Goal: Complete application form: Complete application form

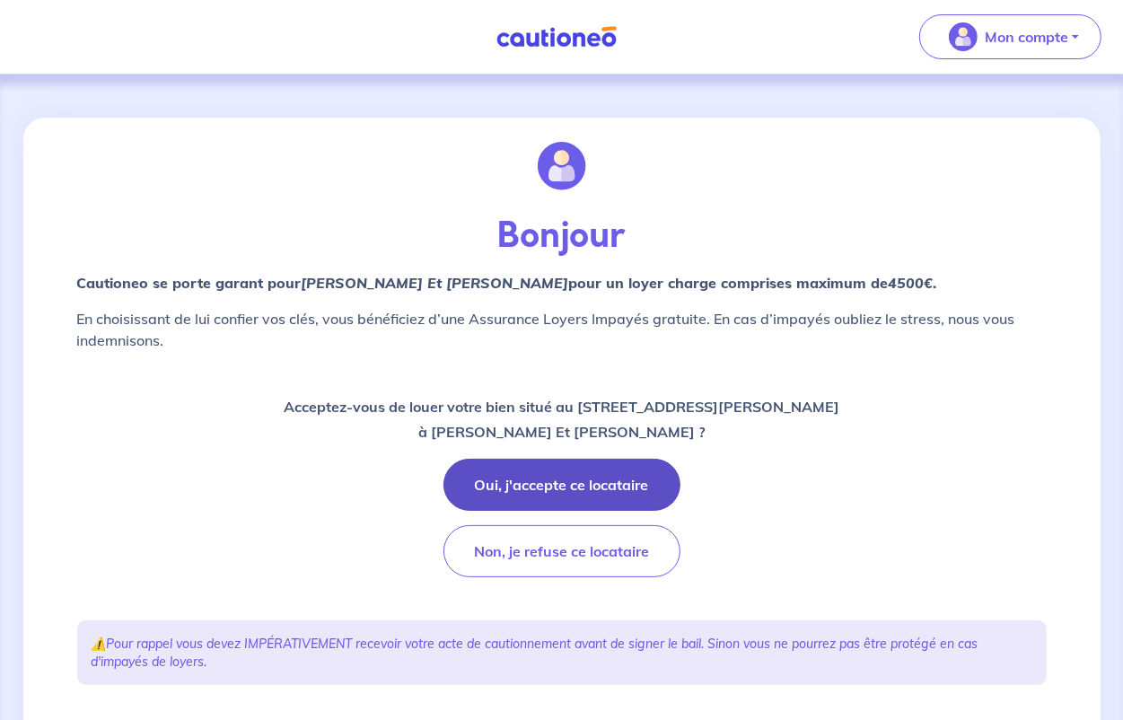
click at [557, 485] on button "Oui, j'accepte ce locataire" at bounding box center [561, 485] width 237 height 52
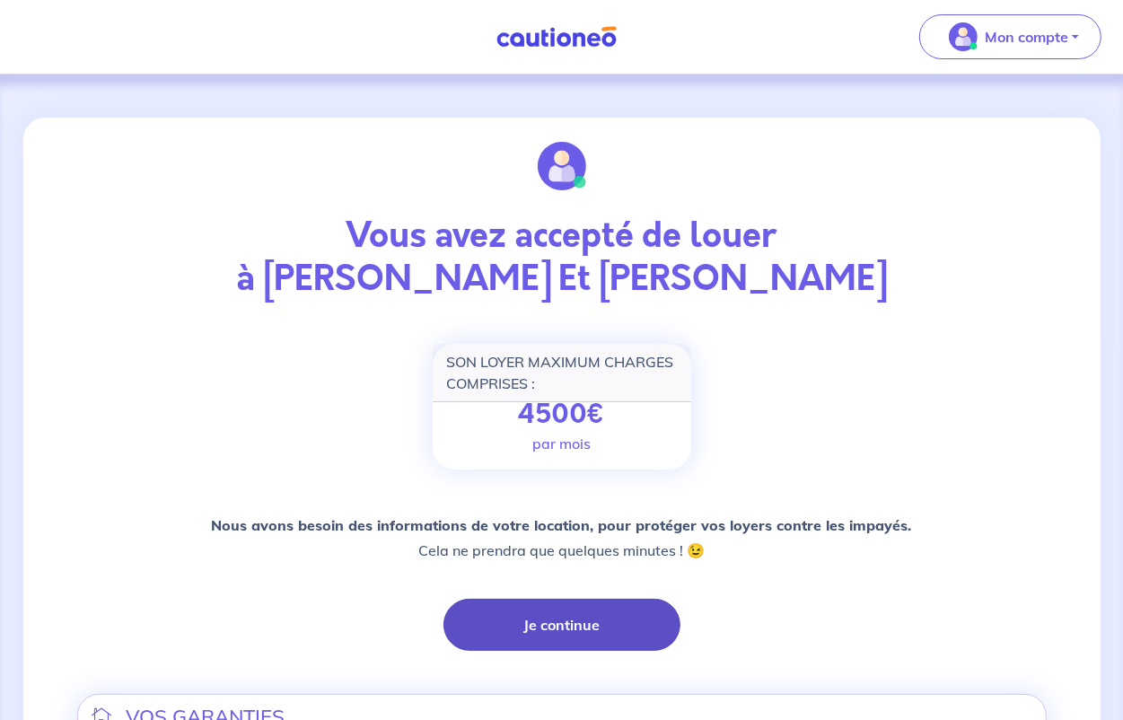
click at [546, 620] on button "Je continue" at bounding box center [561, 625] width 237 height 52
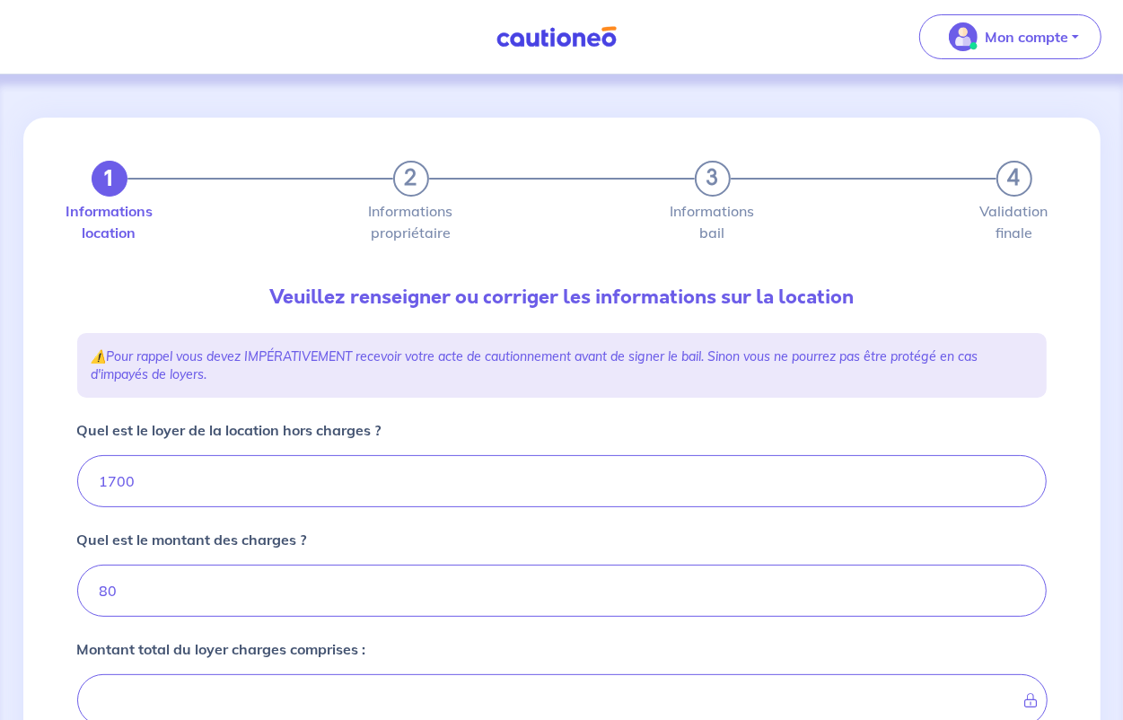
type input "1780"
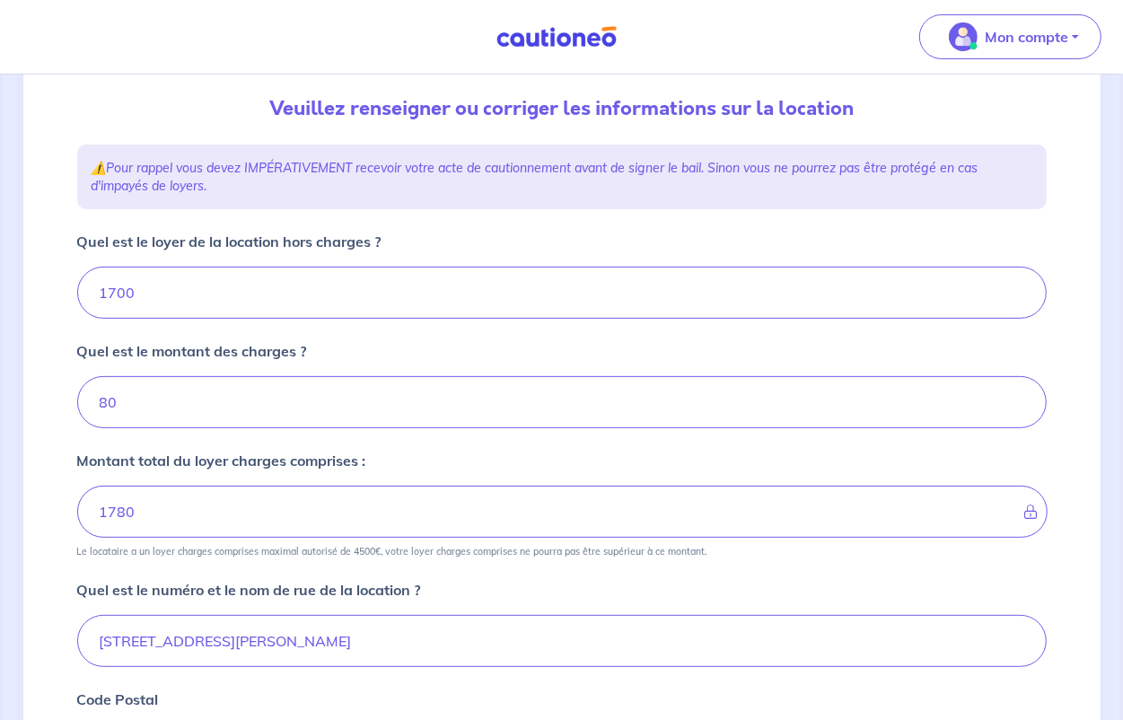
scroll to position [224, 0]
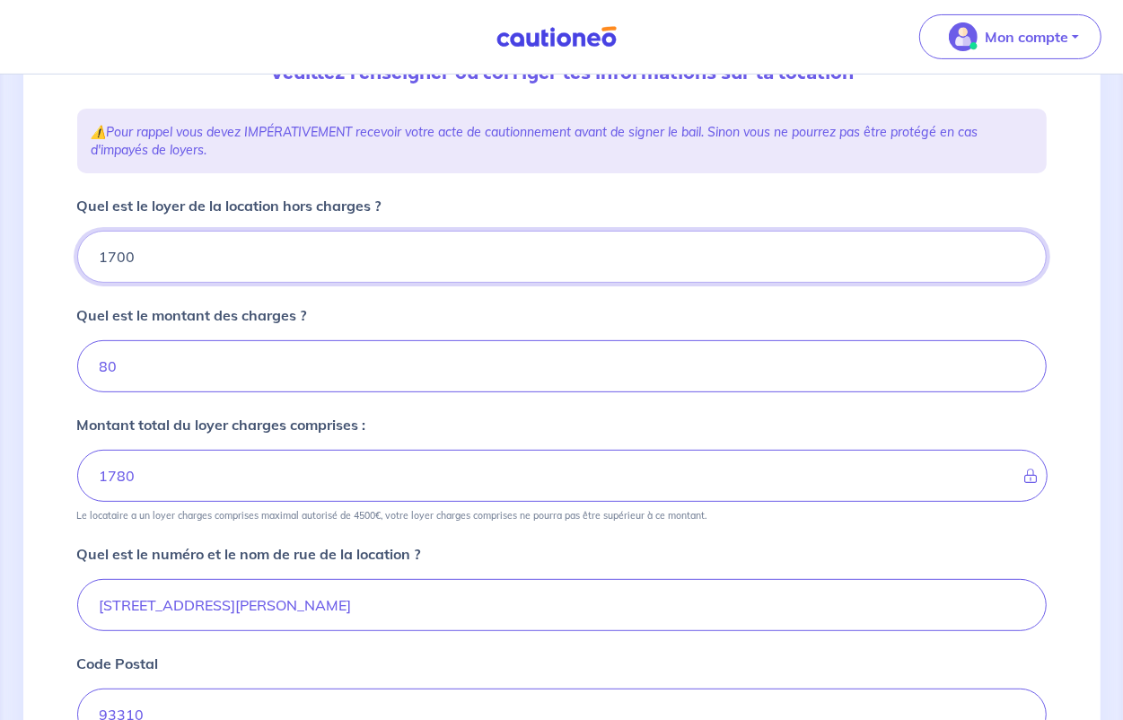
drag, startPoint x: 171, startPoint y: 256, endPoint x: -20, endPoint y: 256, distance: 190.3
click at [0, 256] on html "Mon compte Me déconnecter 1 2 3 4 Informations location Informations propriétai…" at bounding box center [561, 465] width 1123 height 1378
type input "16"
type input "81"
type input "166"
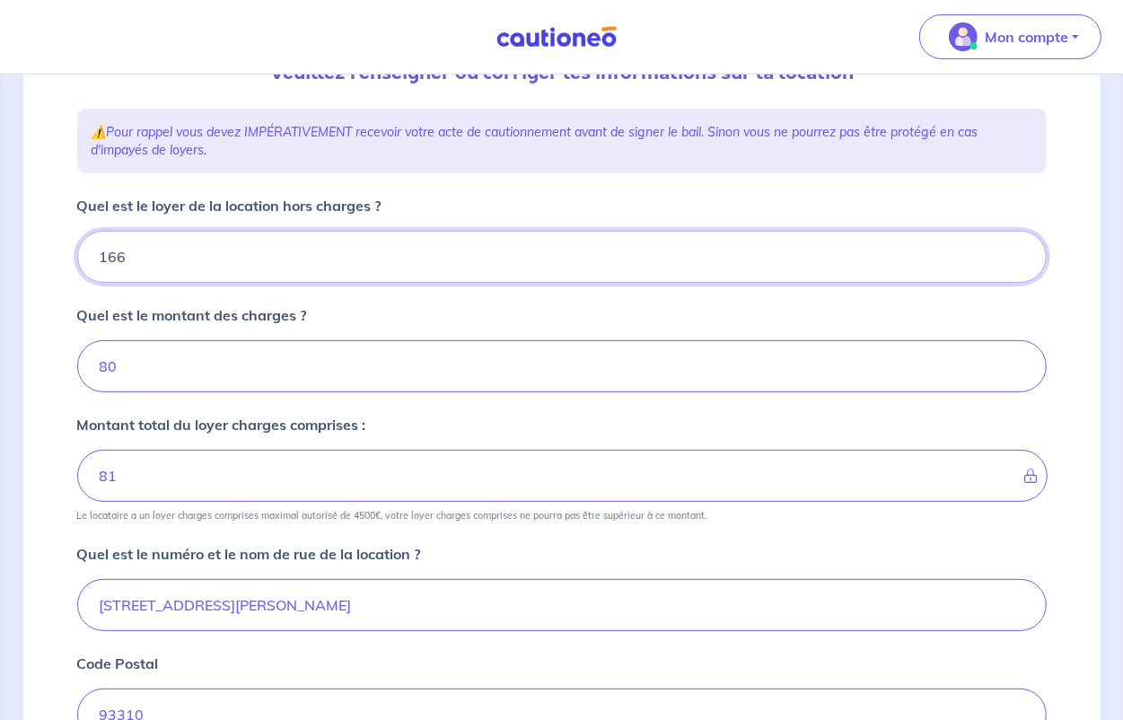
type input "96"
type input "1660"
type input "1740"
type input "1660"
drag, startPoint x: 140, startPoint y: 377, endPoint x: 0, endPoint y: 369, distance: 140.3
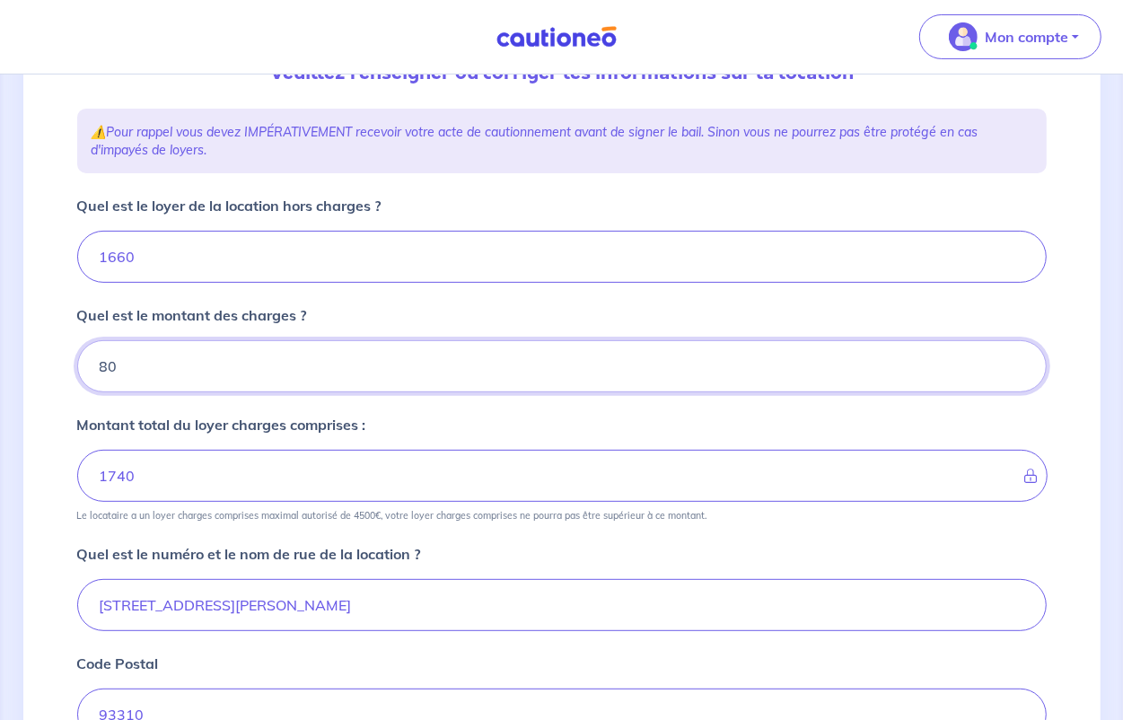
click at [0, 369] on div "1 2 3 4 Informations location Informations propriétaire Informations bail Valid…" at bounding box center [561, 501] width 1123 height 1303
type input "12"
type input "1672"
type input "120"
type input "1780"
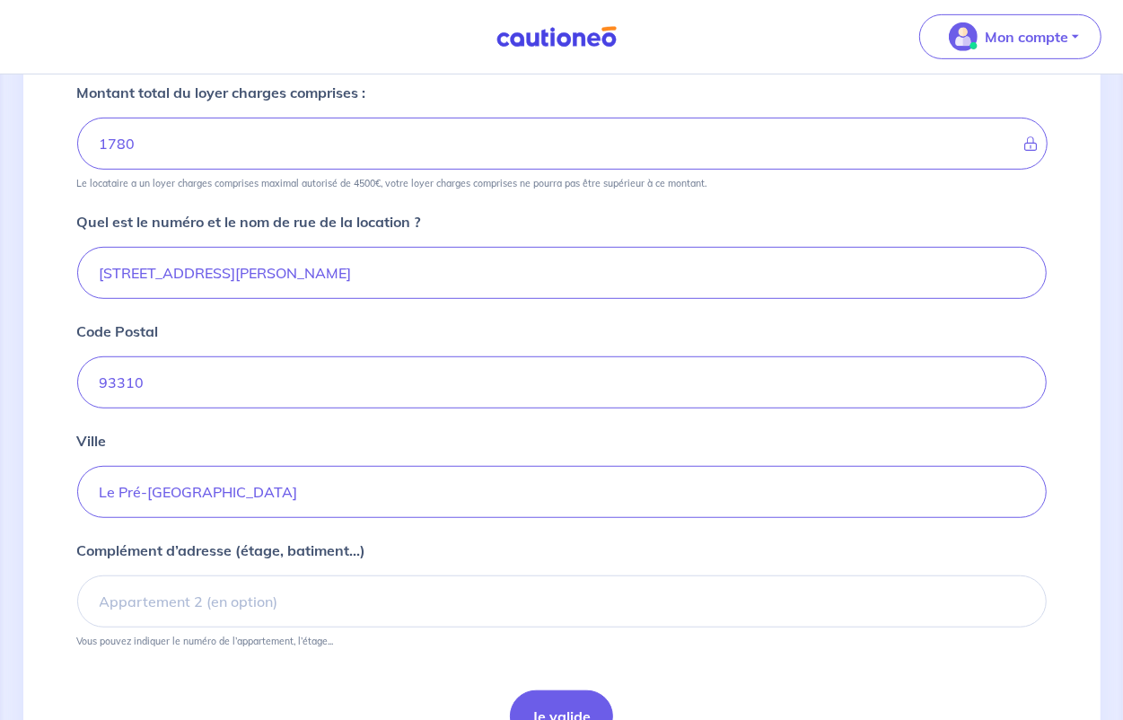
scroll to position [661, 0]
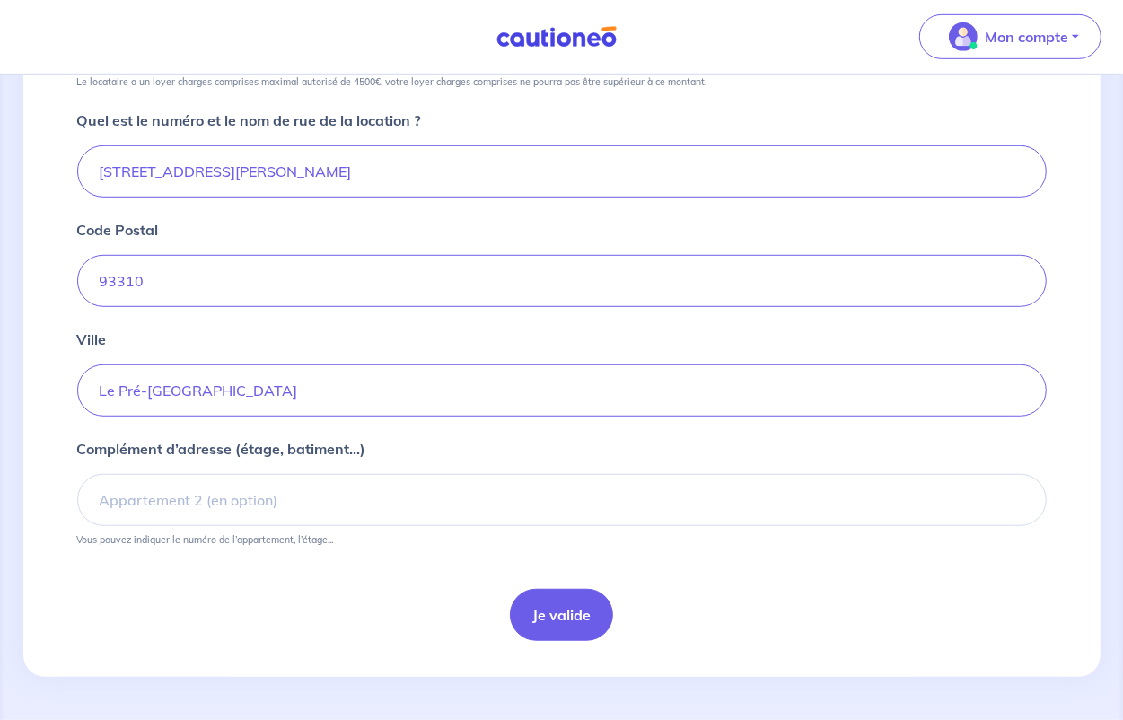
type input "120"
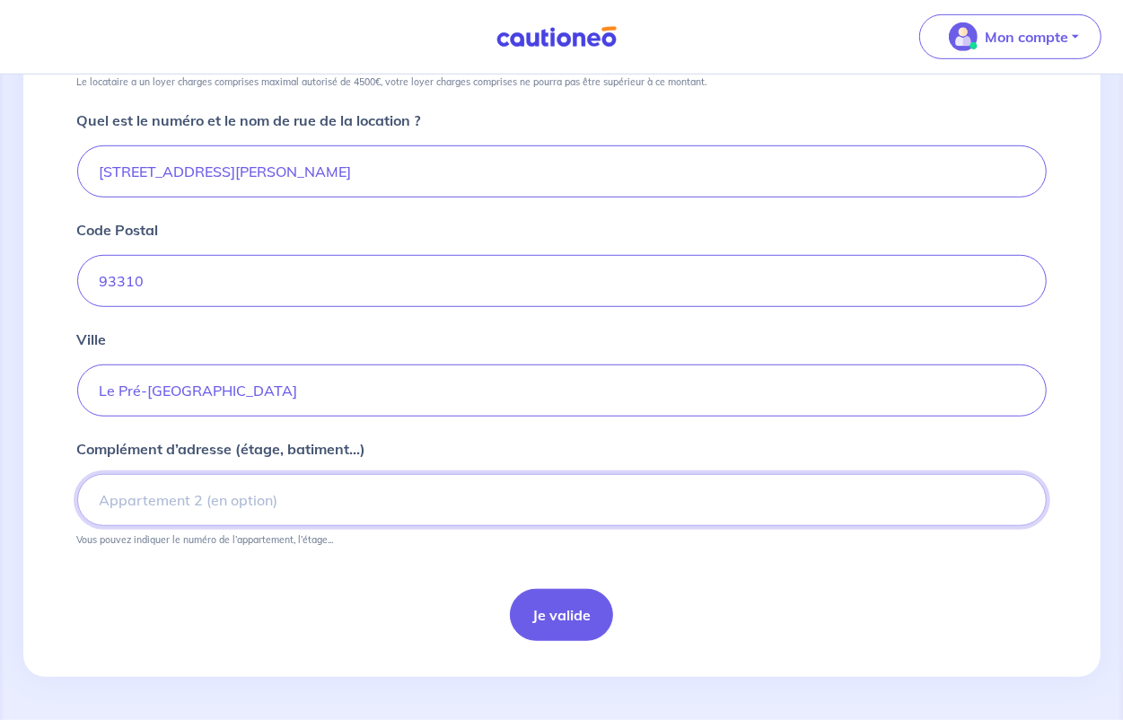
click at [302, 509] on input "Complément d’adresse (étage, batiment...)" at bounding box center [561, 500] width 969 height 52
type input "2eme"
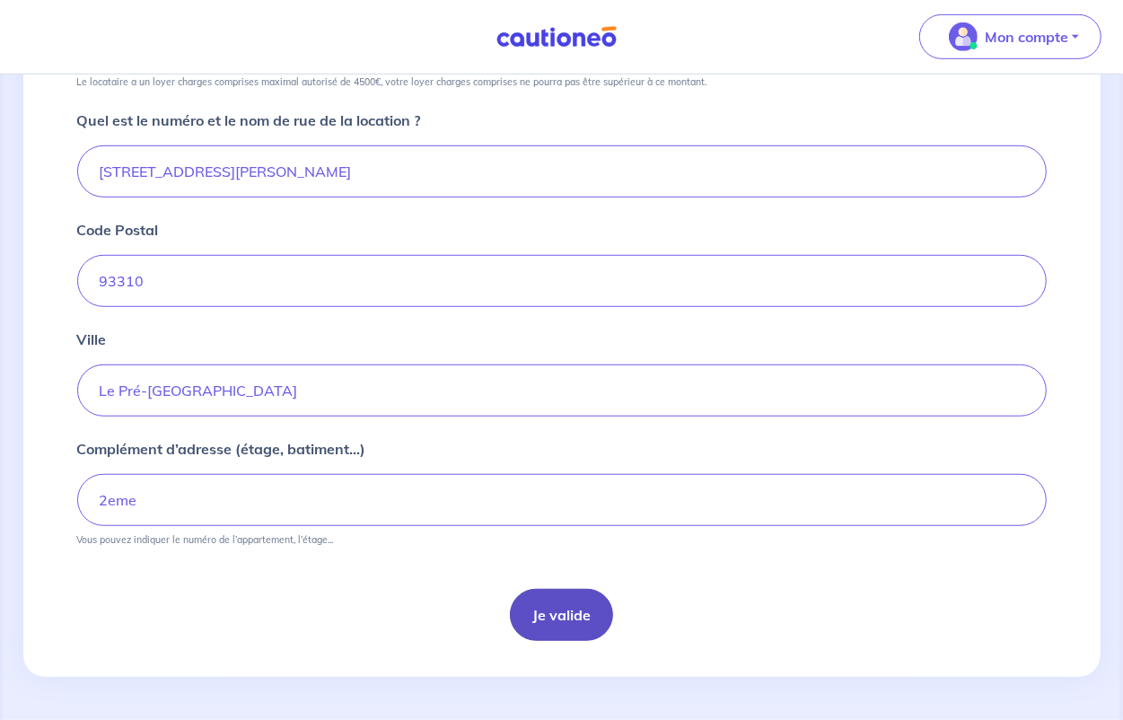
click at [539, 618] on button "Je valide" at bounding box center [561, 615] width 103 height 52
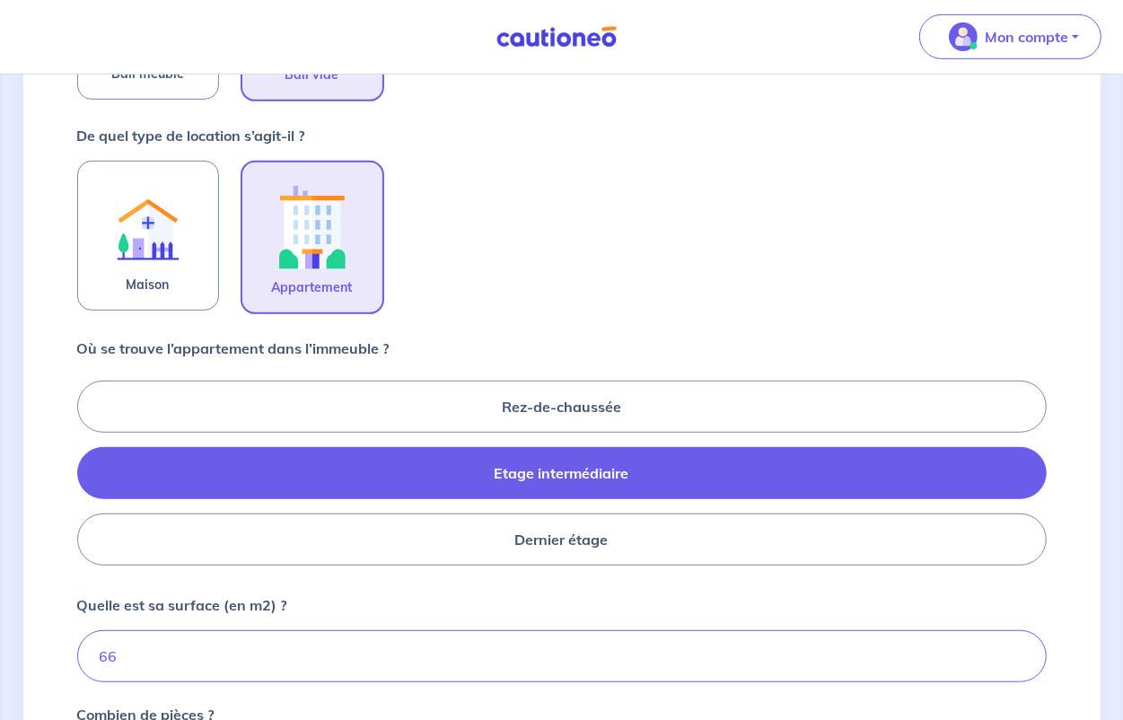
scroll to position [561, 0]
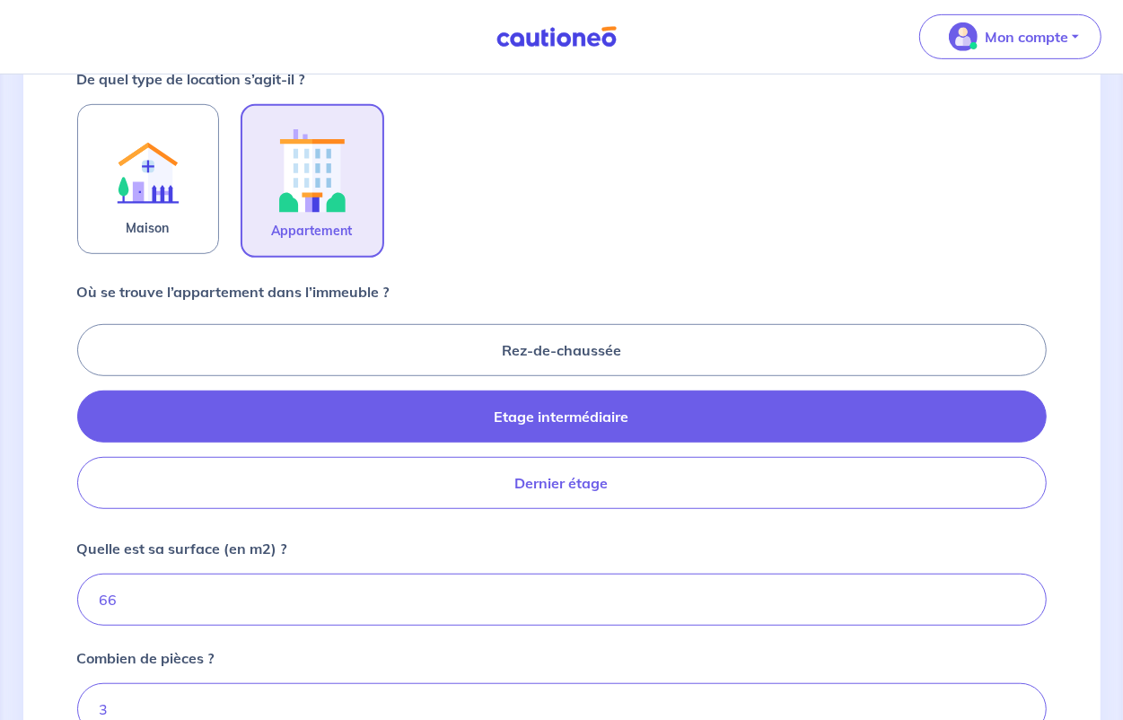
click at [606, 495] on label "Dernier étage" at bounding box center [561, 483] width 969 height 52
click at [89, 422] on input "Dernier étage" at bounding box center [83, 416] width 12 height 12
radio input "true"
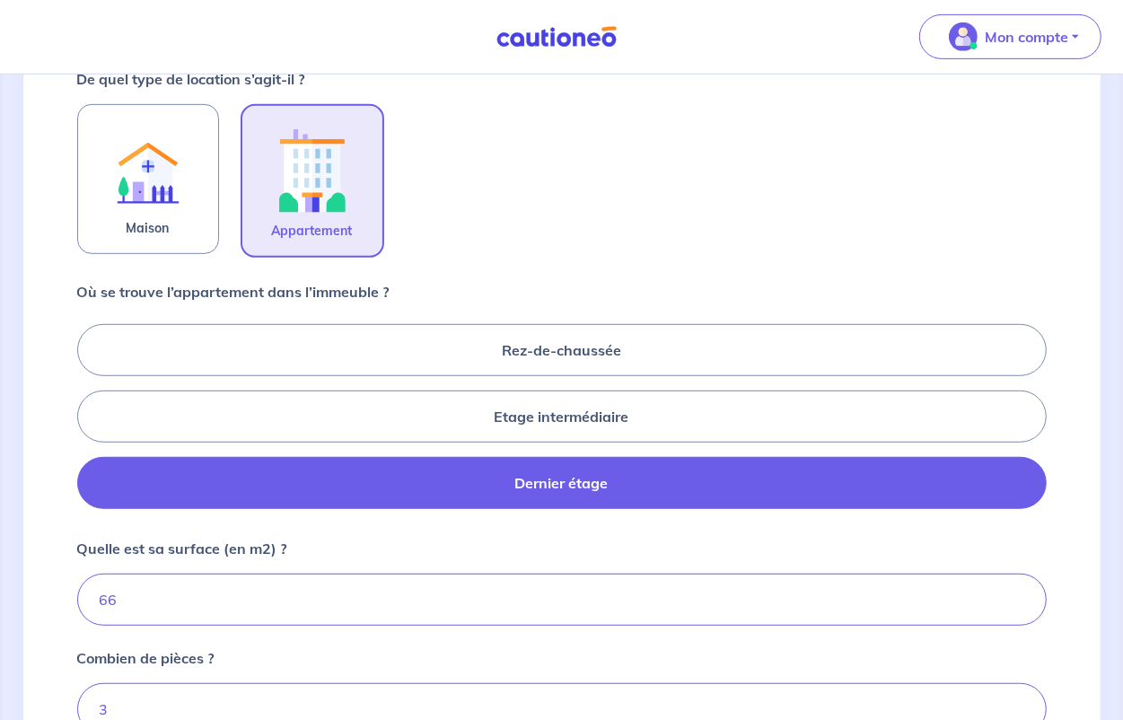
scroll to position [785, 0]
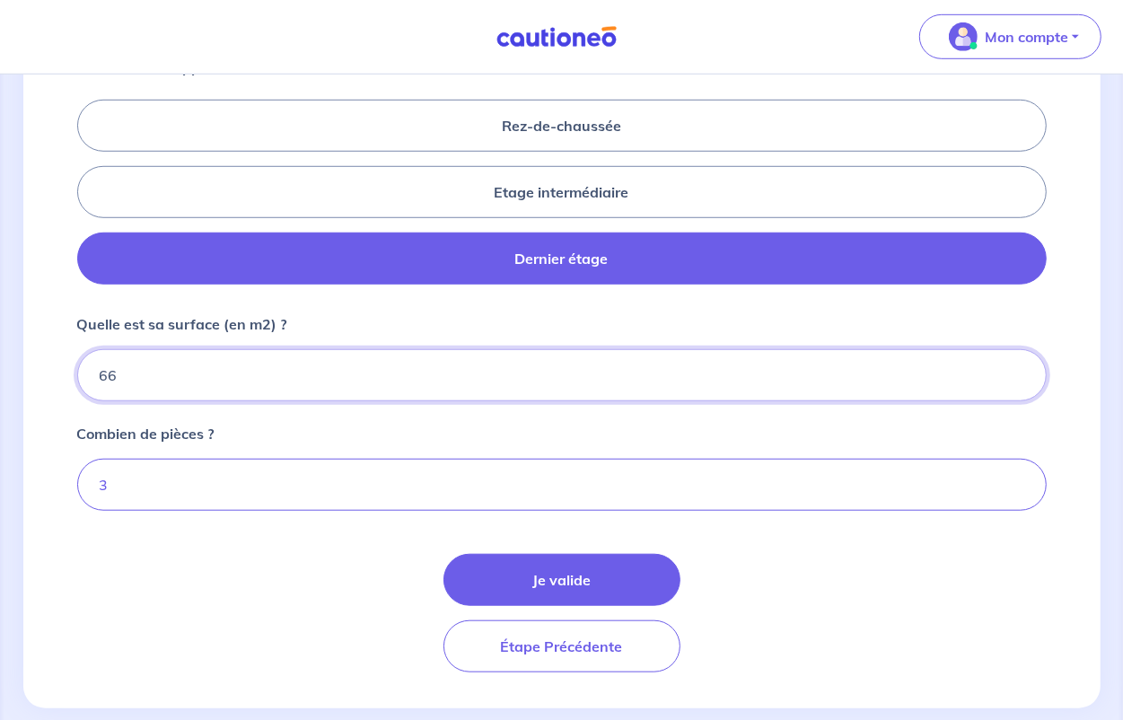
drag, startPoint x: 203, startPoint y: 372, endPoint x: 60, endPoint y: 372, distance: 142.7
click at [60, 372] on div "1 2 3 4 Informations location Informations propriétaire Informations bail Valid…" at bounding box center [561, 20] width 1077 height 1376
paste input "5.59"
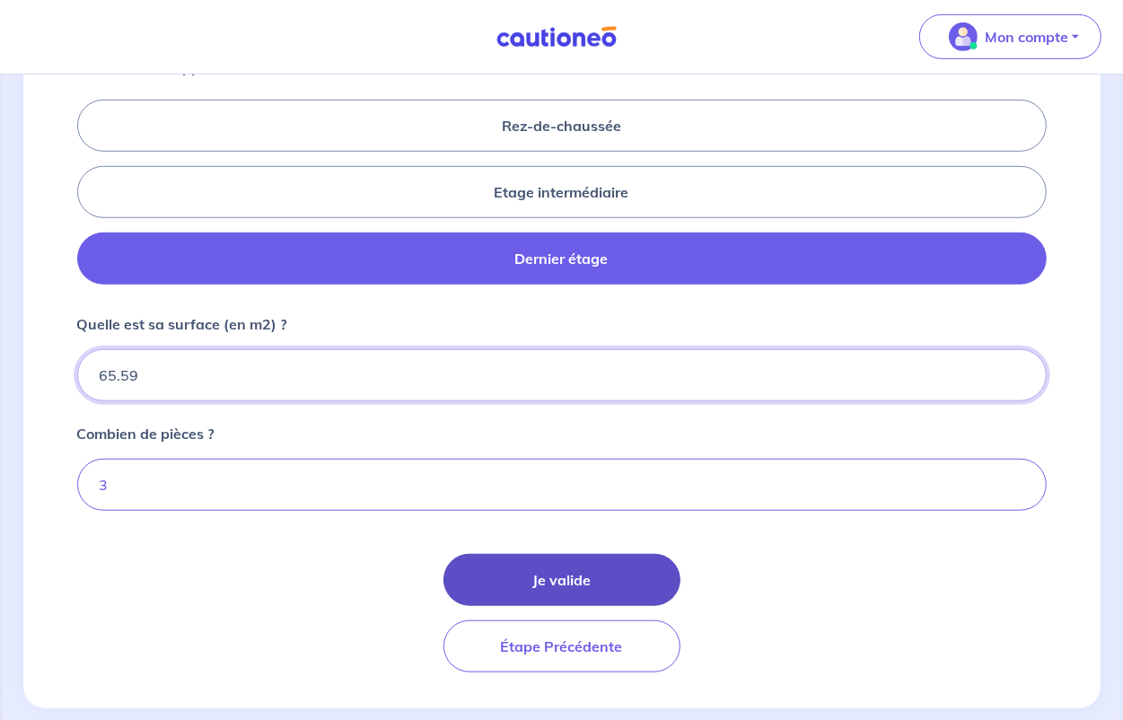
type input "65.59"
click at [564, 576] on button "Je valide" at bounding box center [561, 580] width 237 height 52
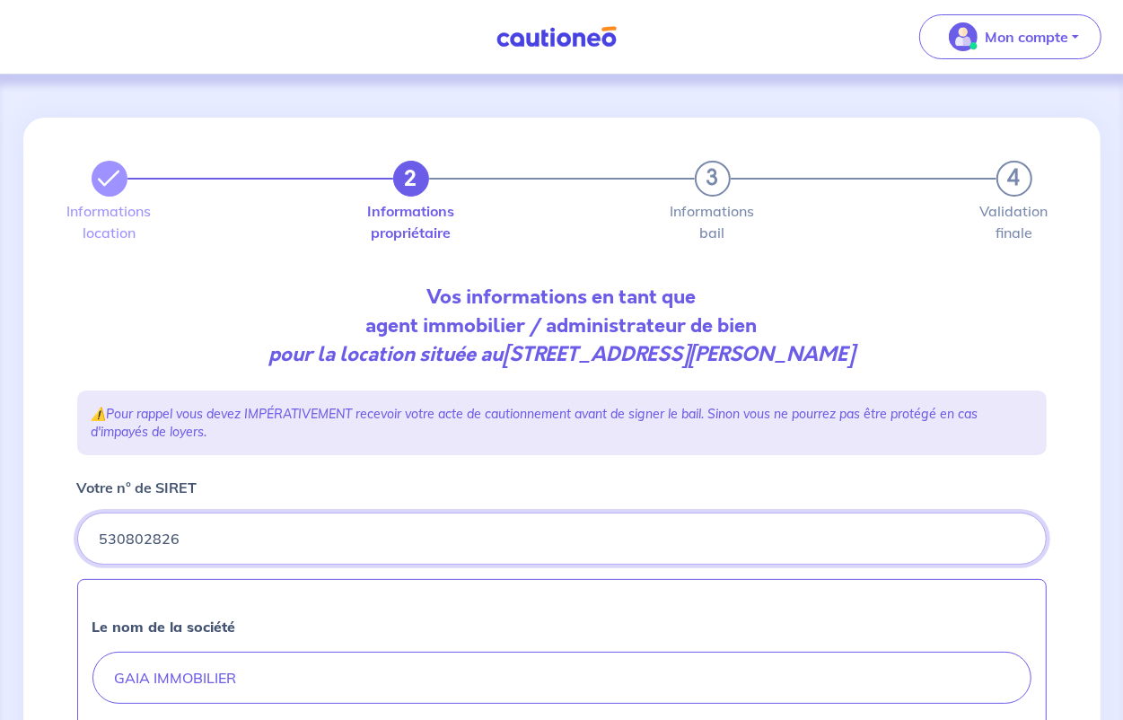
click at [298, 545] on input "Votre n° de SIRET" at bounding box center [561, 539] width 969 height 52
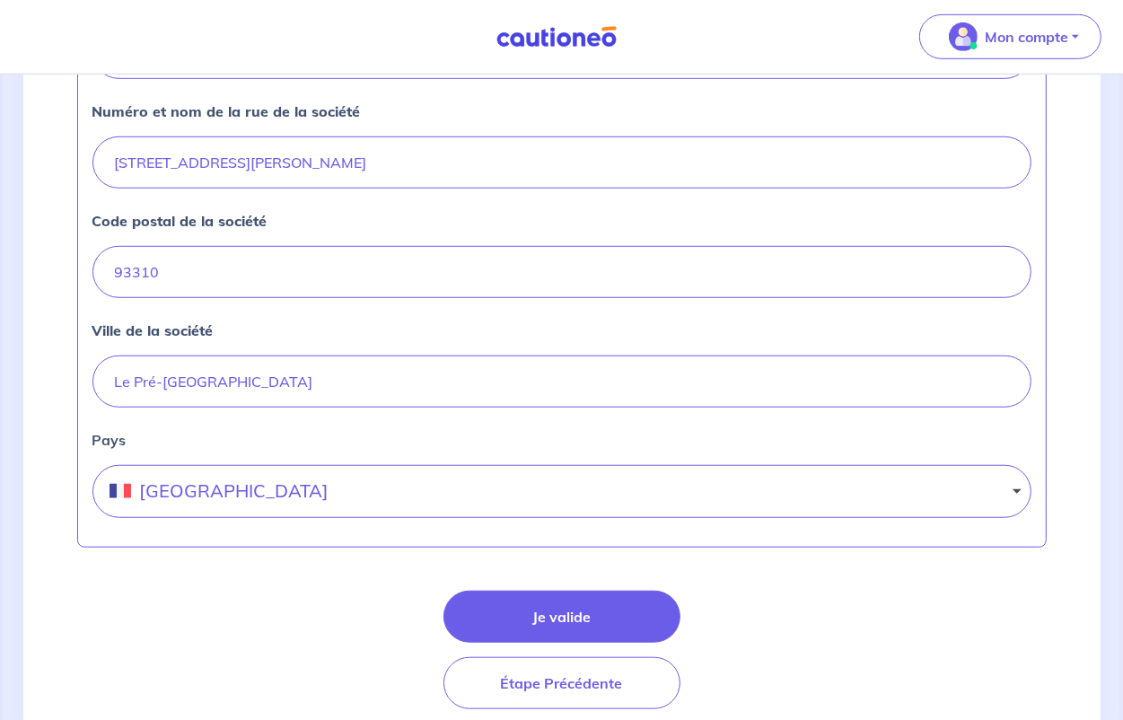
scroll to position [785, 0]
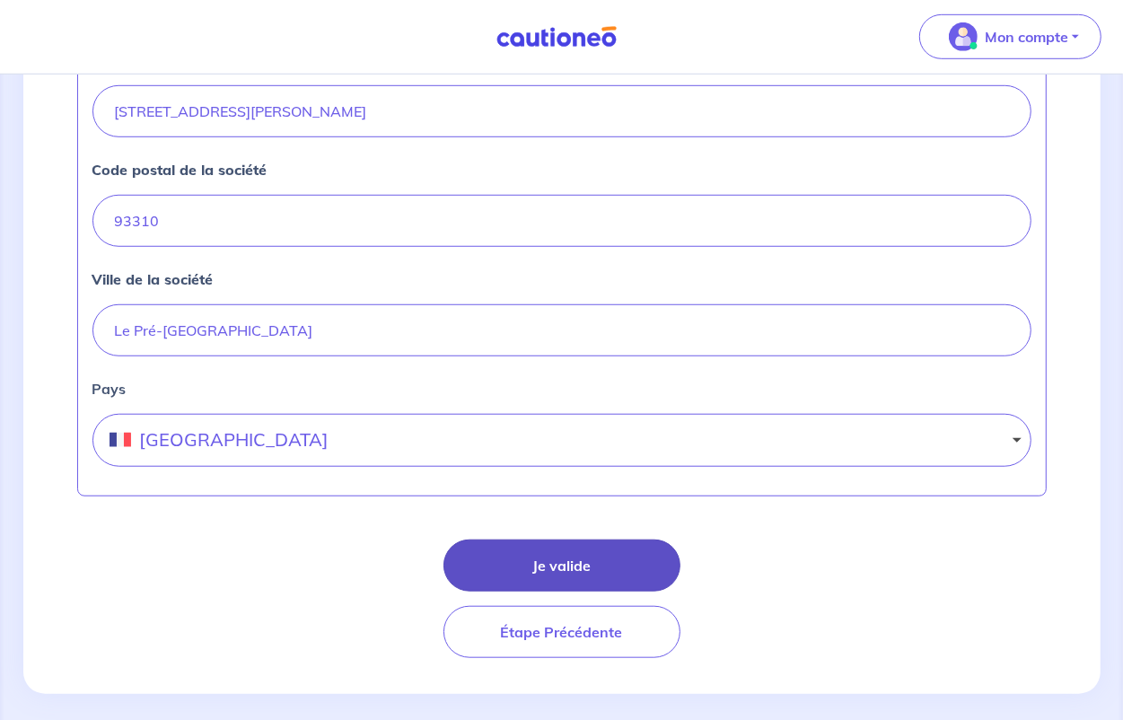
click at [563, 564] on button "Je valide" at bounding box center [561, 565] width 237 height 52
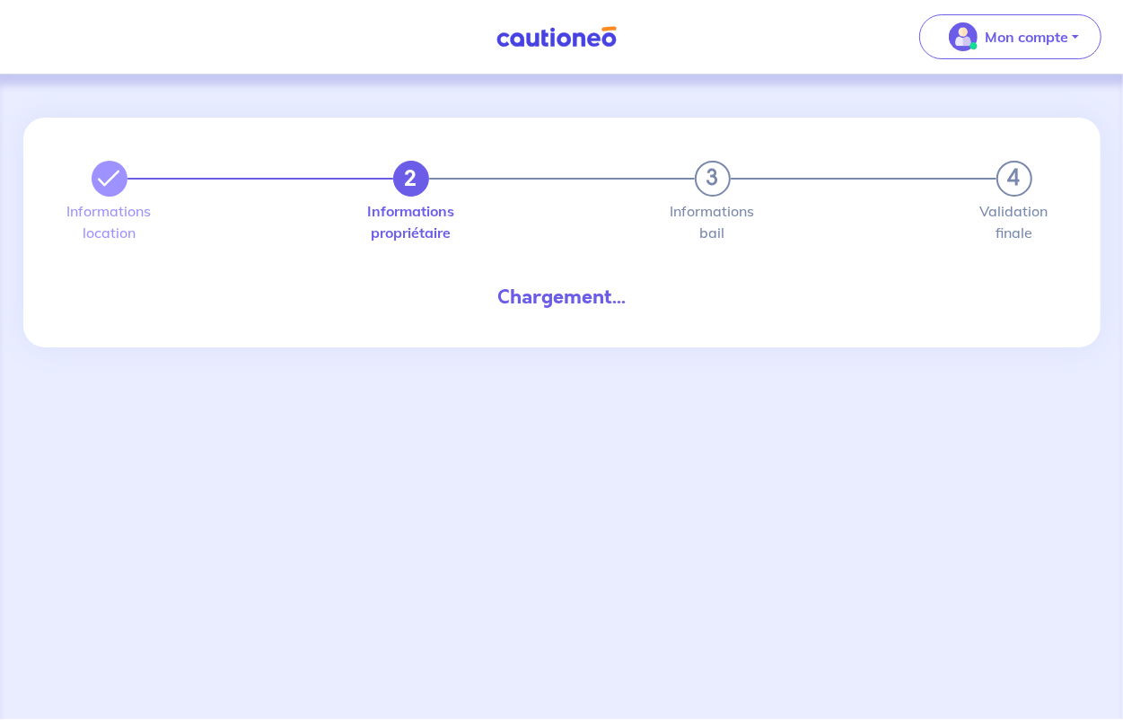
select select "FR"
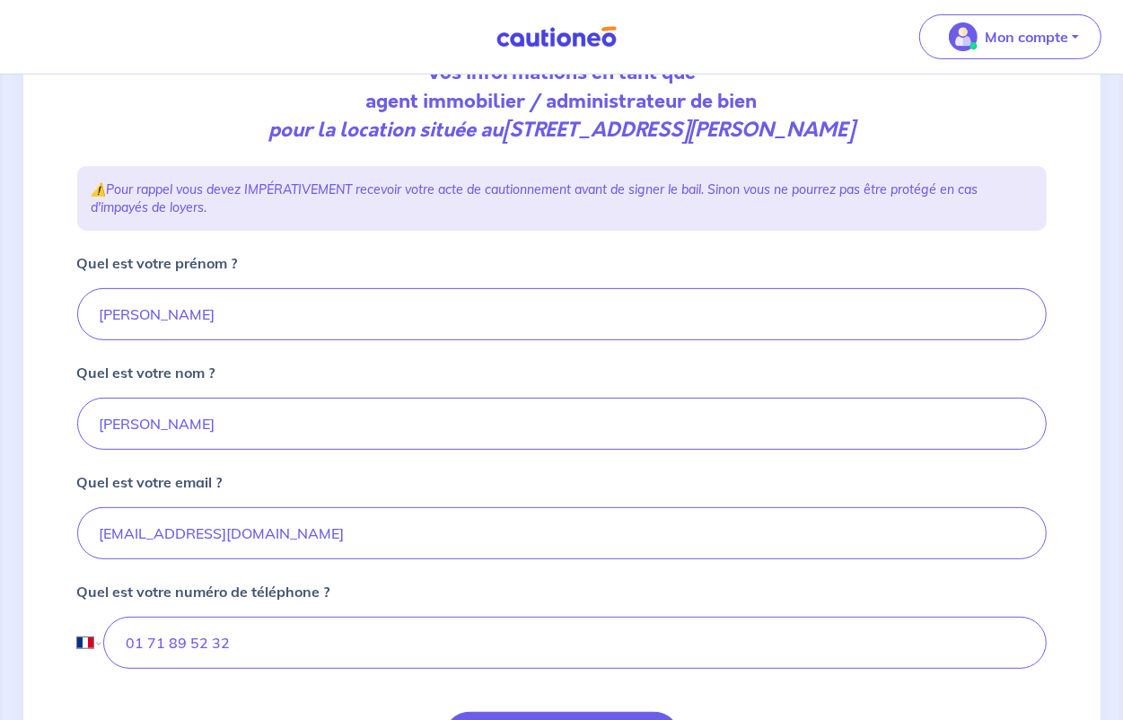
scroll to position [337, 0]
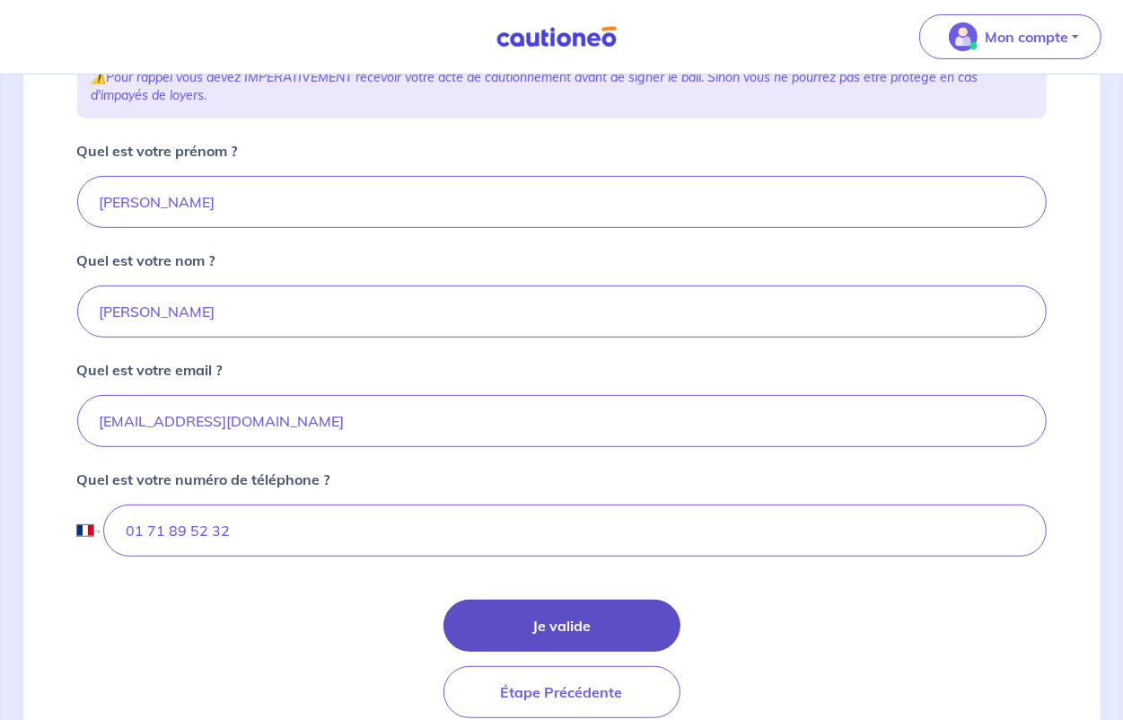
click at [532, 620] on button "Je valide" at bounding box center [561, 626] width 237 height 52
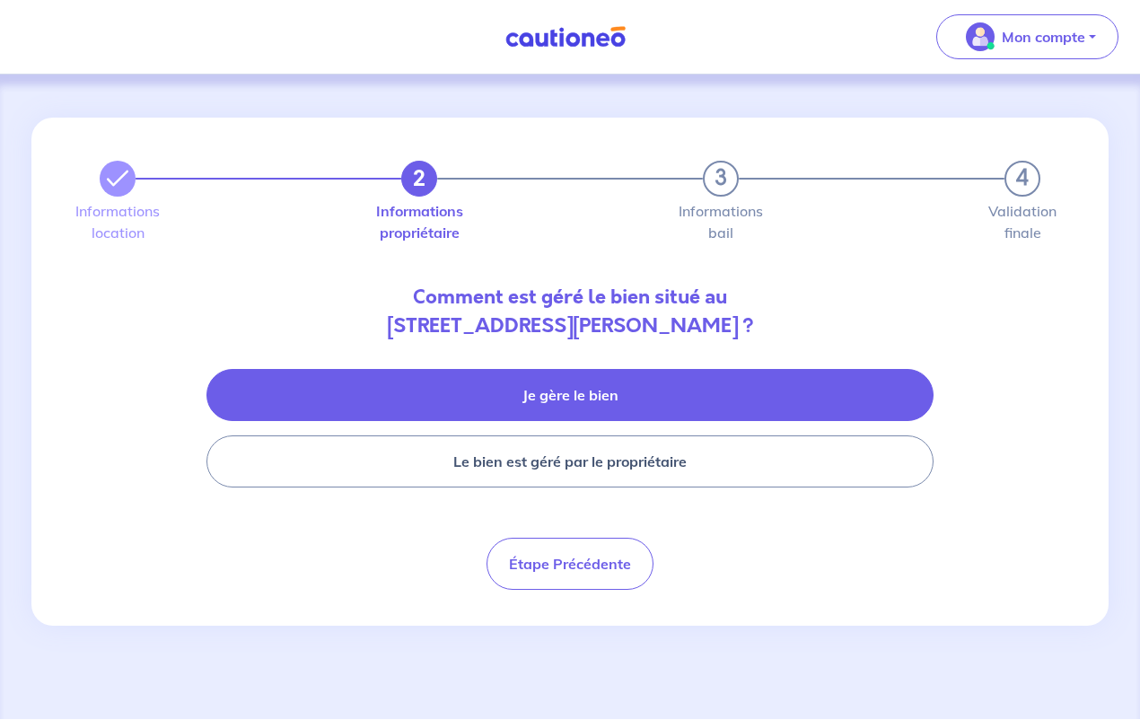
click at [622, 400] on button "Je gère le bien" at bounding box center [569, 395] width 727 height 52
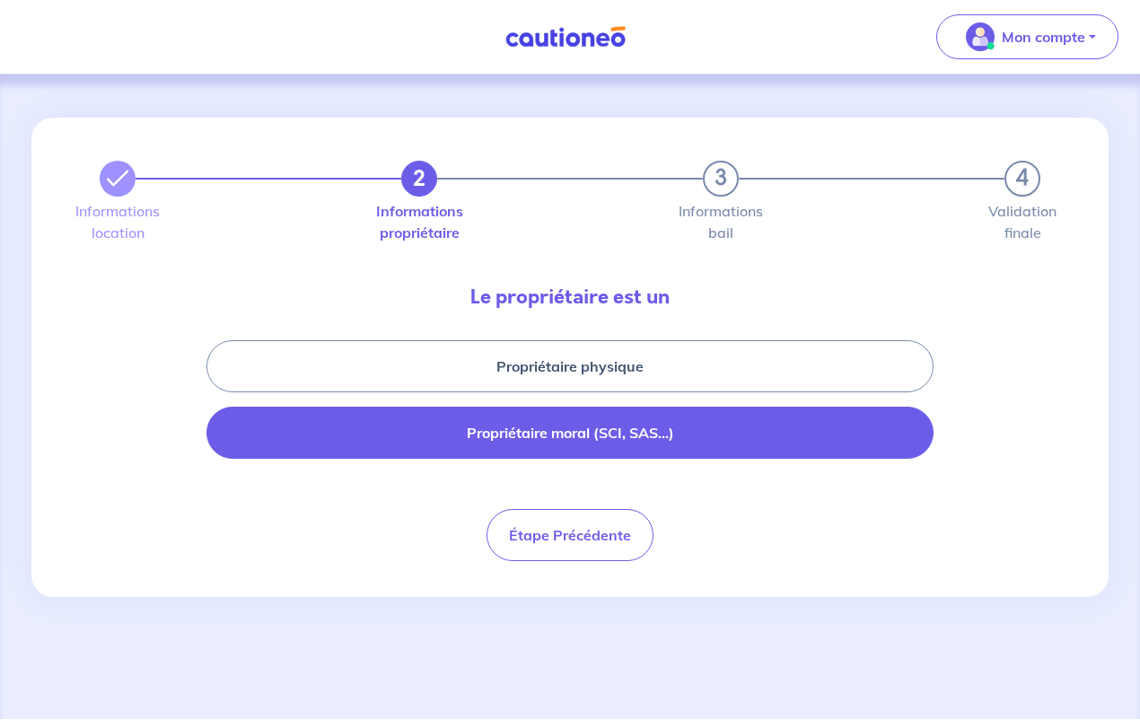
click at [629, 432] on button "Propriétaire moral (SCI, SAS...)" at bounding box center [569, 433] width 727 height 52
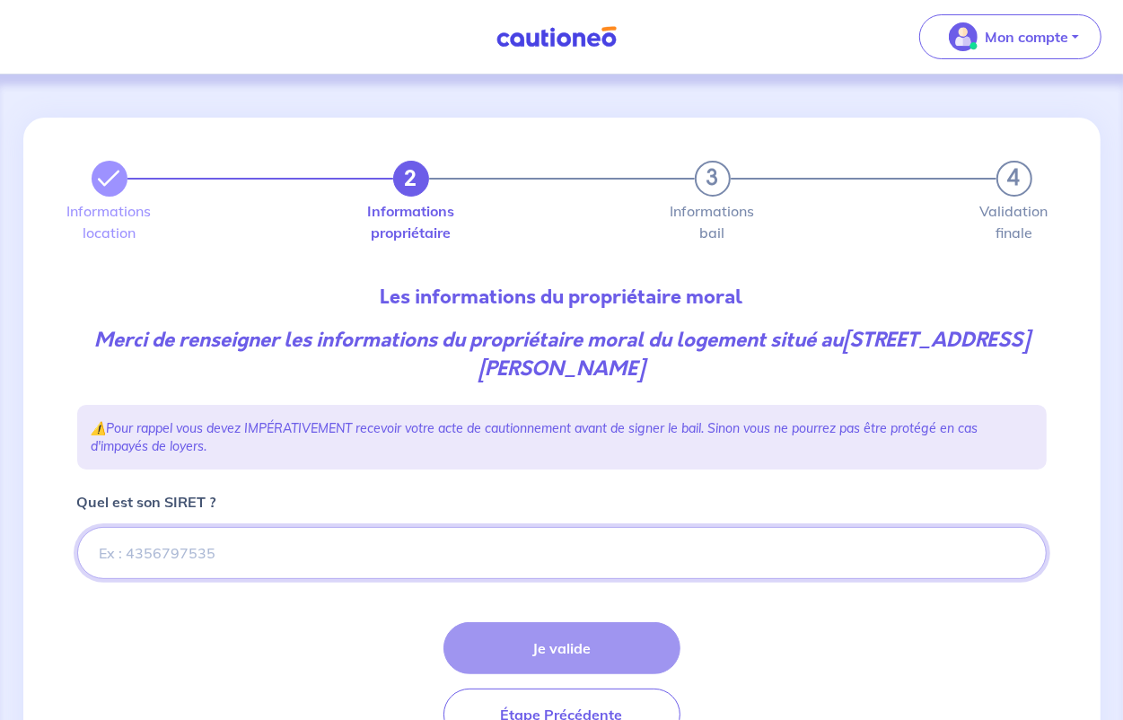
click at [195, 548] on input "Quel est son SIRET ?" at bounding box center [561, 553] width 969 height 52
click at [133, 554] on input "Quel est son SIRET ?" at bounding box center [561, 553] width 969 height 52
paste input "852 883 826"
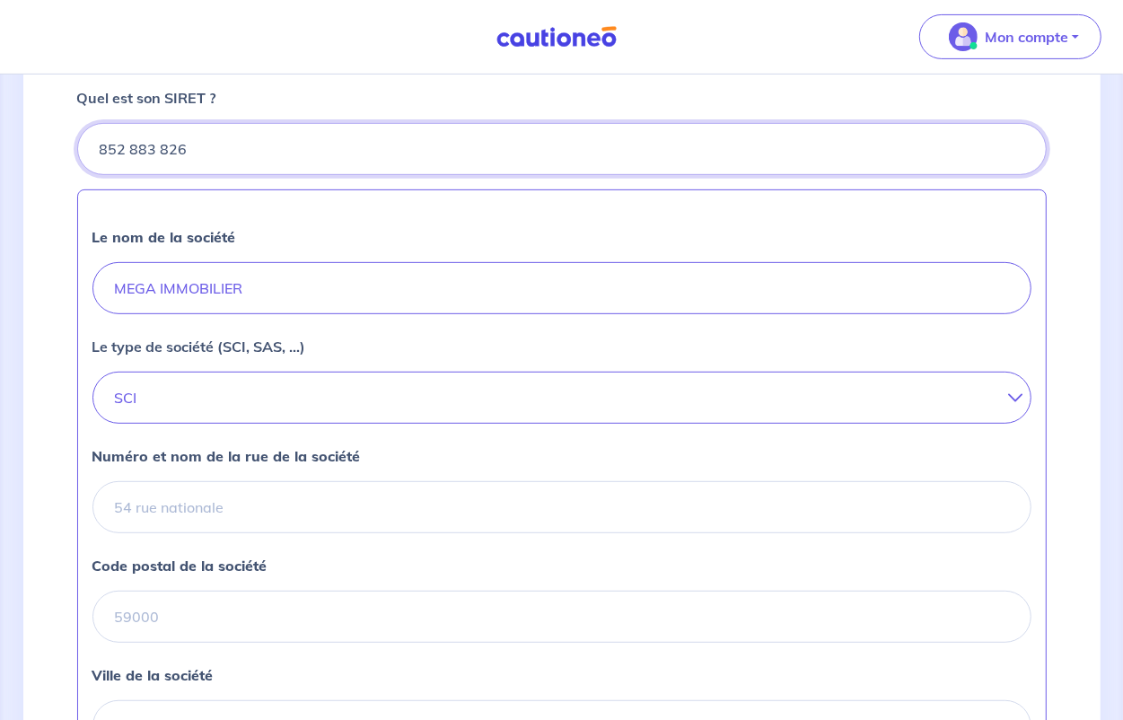
scroll to position [449, 0]
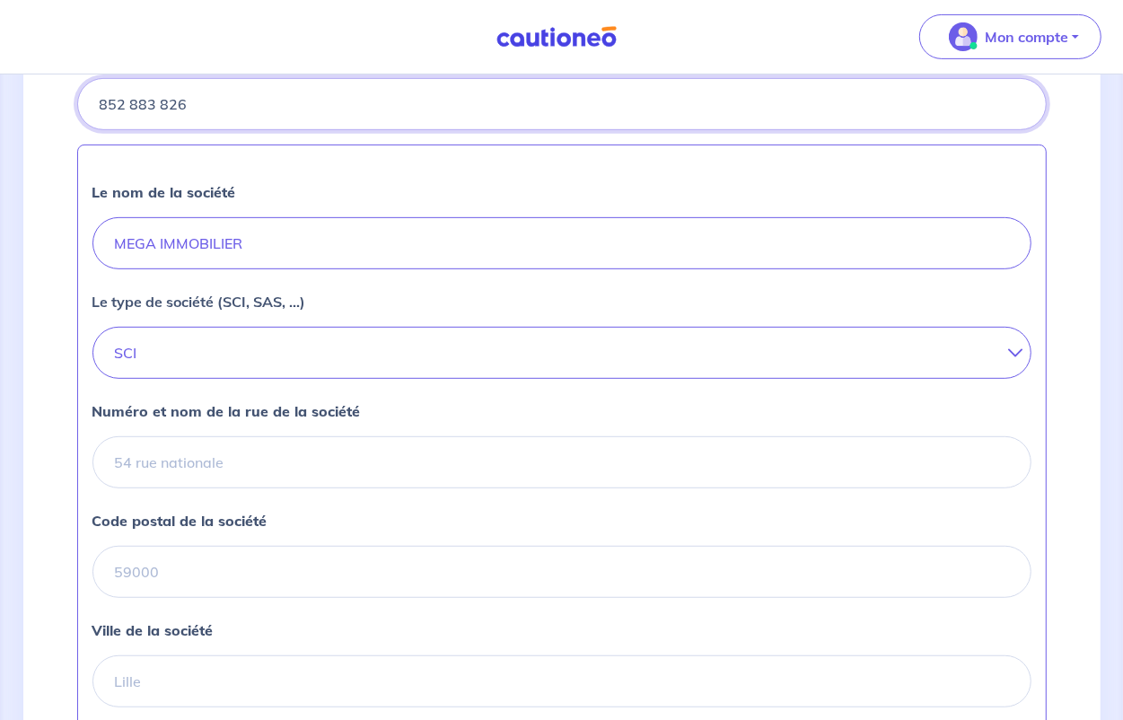
type input "852 883 826"
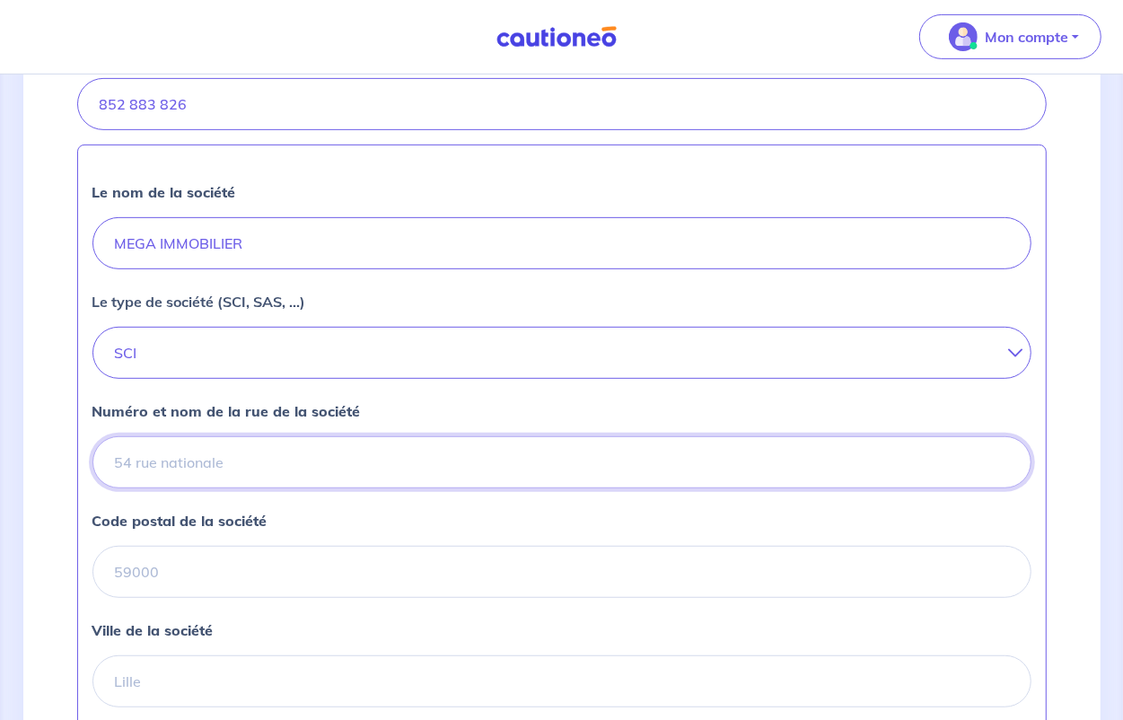
click at [283, 463] on input "Numéro et nom de la rue de la société" at bounding box center [561, 462] width 939 height 52
type input "[STREET_ADDRESS][PERSON_NAME]"
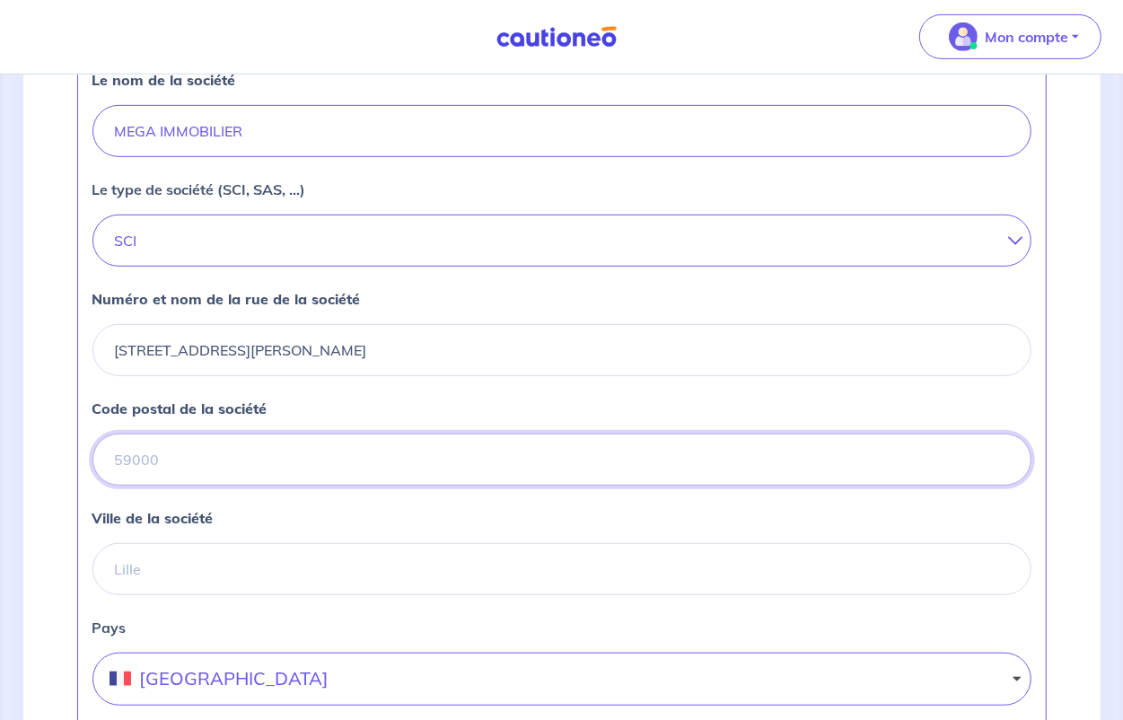
click at [213, 473] on input "Code postal de la société" at bounding box center [561, 460] width 939 height 52
type input "93310"
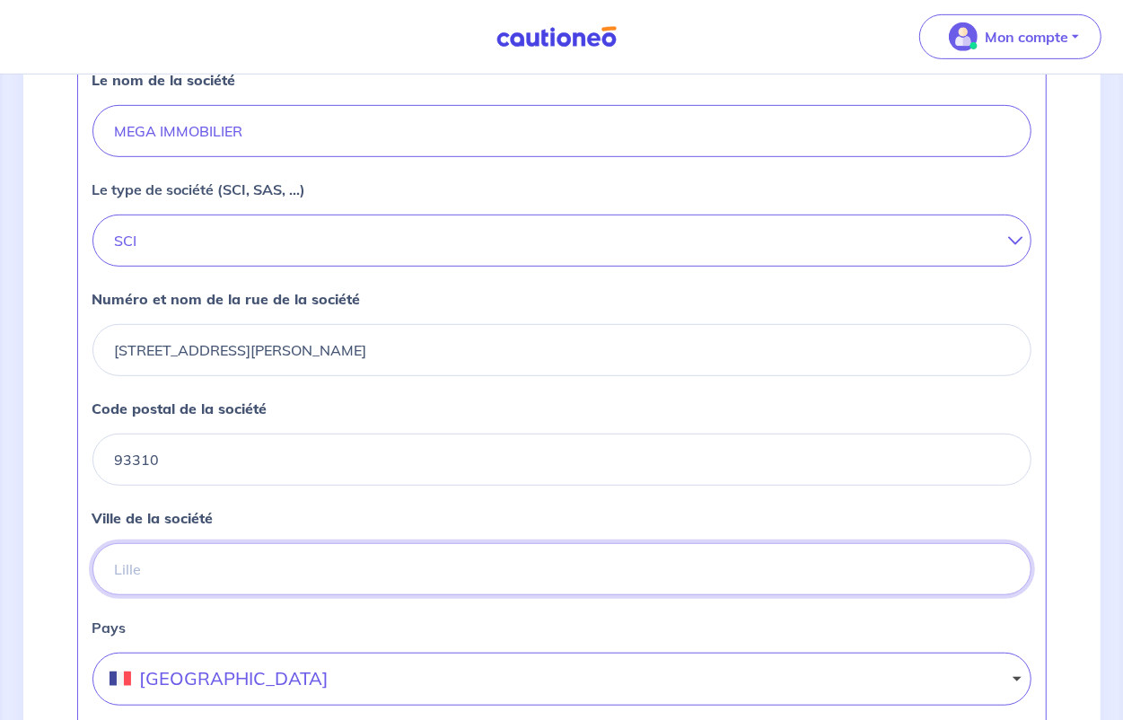
type input "LE PRE ST GERVAIS"
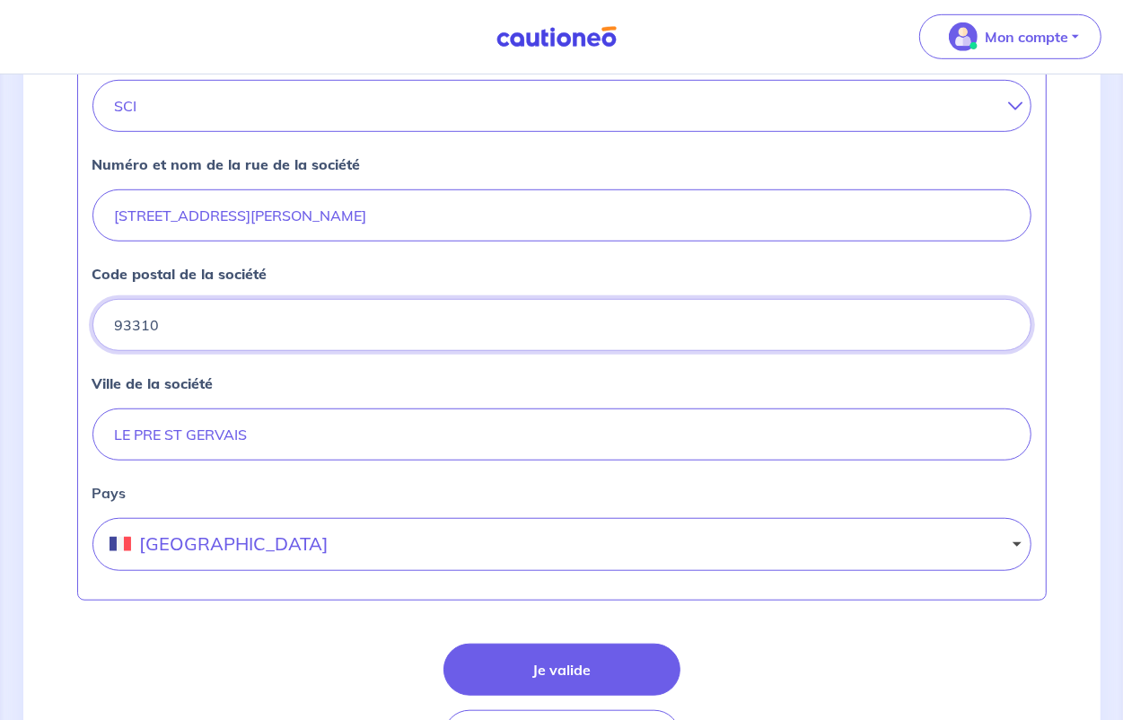
scroll to position [785, 0]
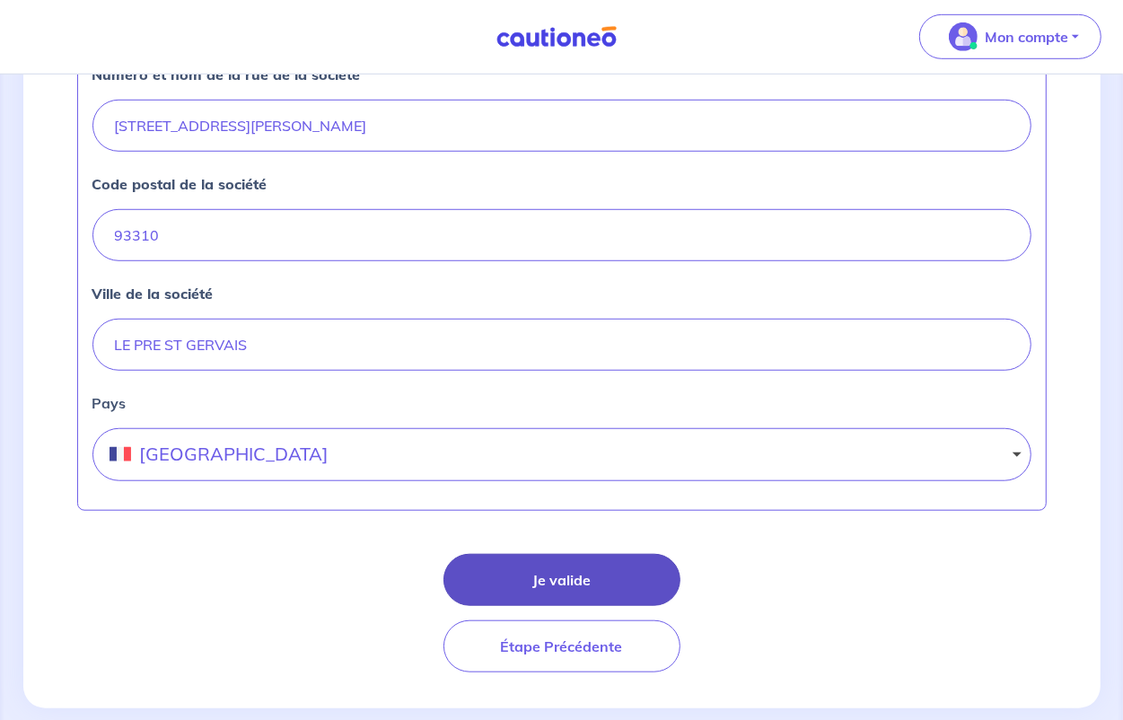
click at [626, 588] on button "Je valide" at bounding box center [561, 580] width 237 height 52
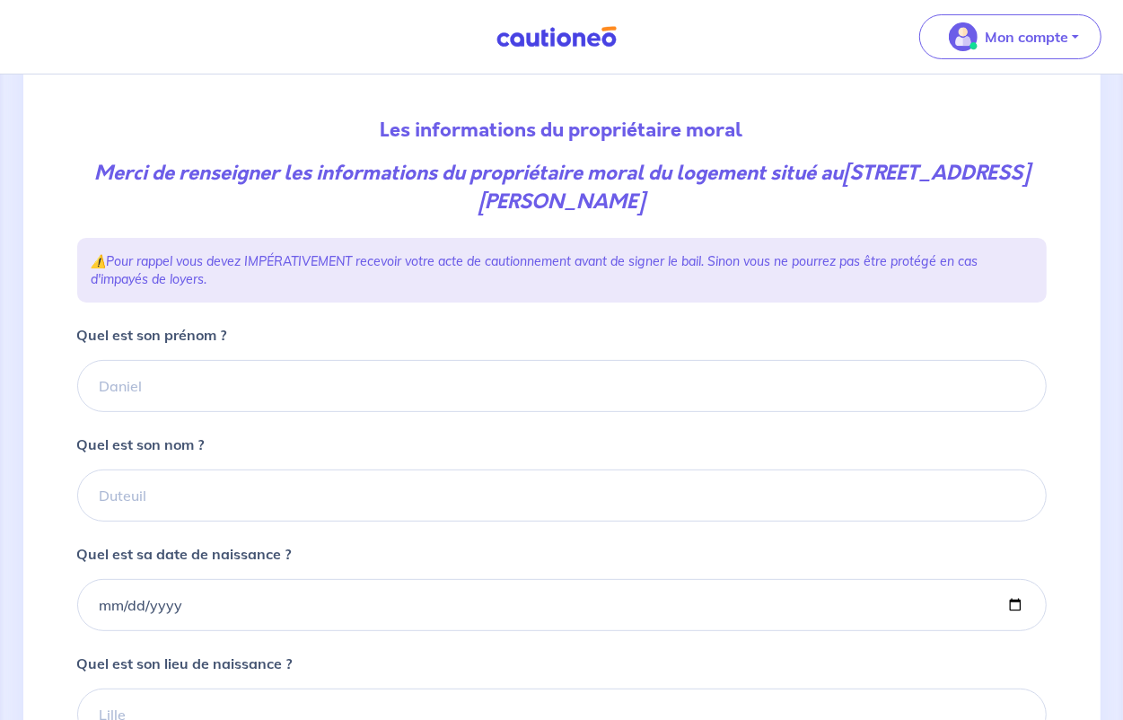
scroll to position [112, 0]
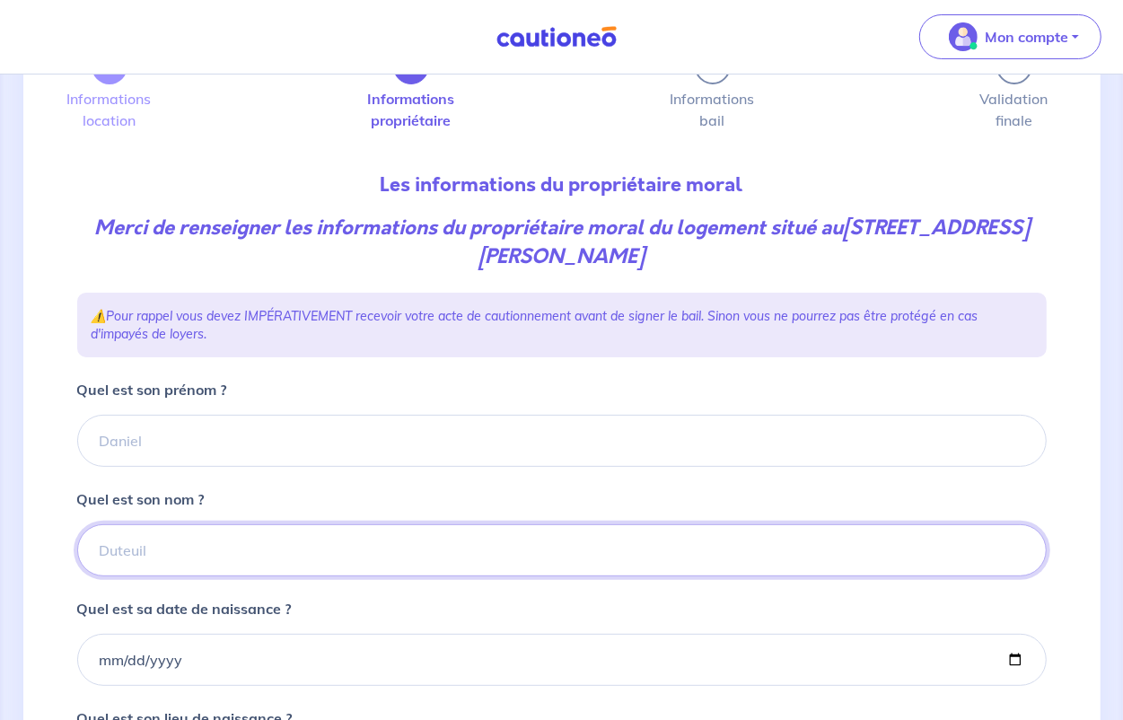
click at [163, 556] on input "Quel est son nom ?" at bounding box center [561, 550] width 969 height 52
type input "ASSOULINE"
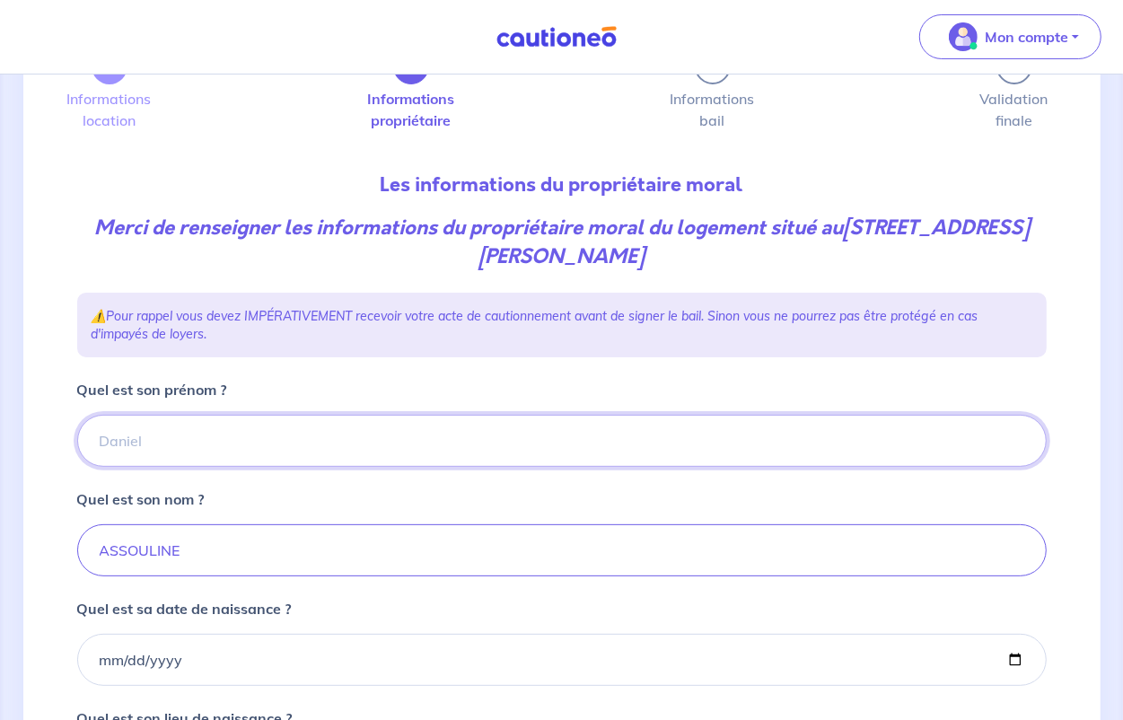
click at [203, 444] on input "Quel est son prénom ?" at bounding box center [561, 441] width 969 height 52
type input "[PERSON_NAME]"
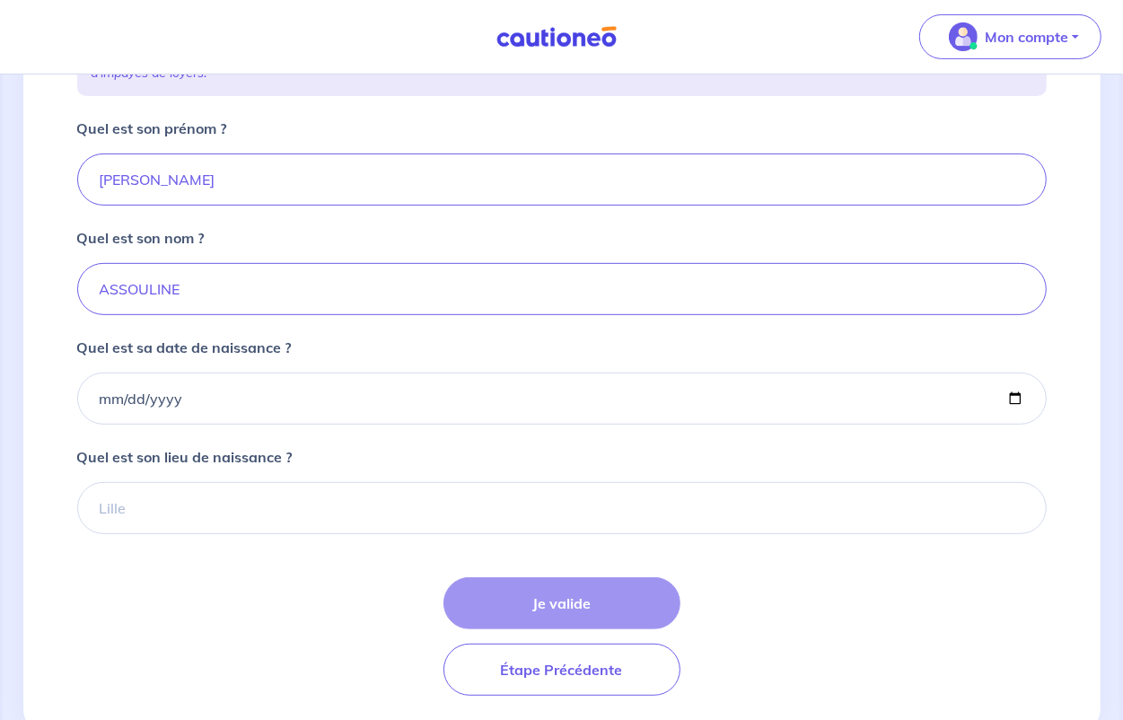
scroll to position [431, 0]
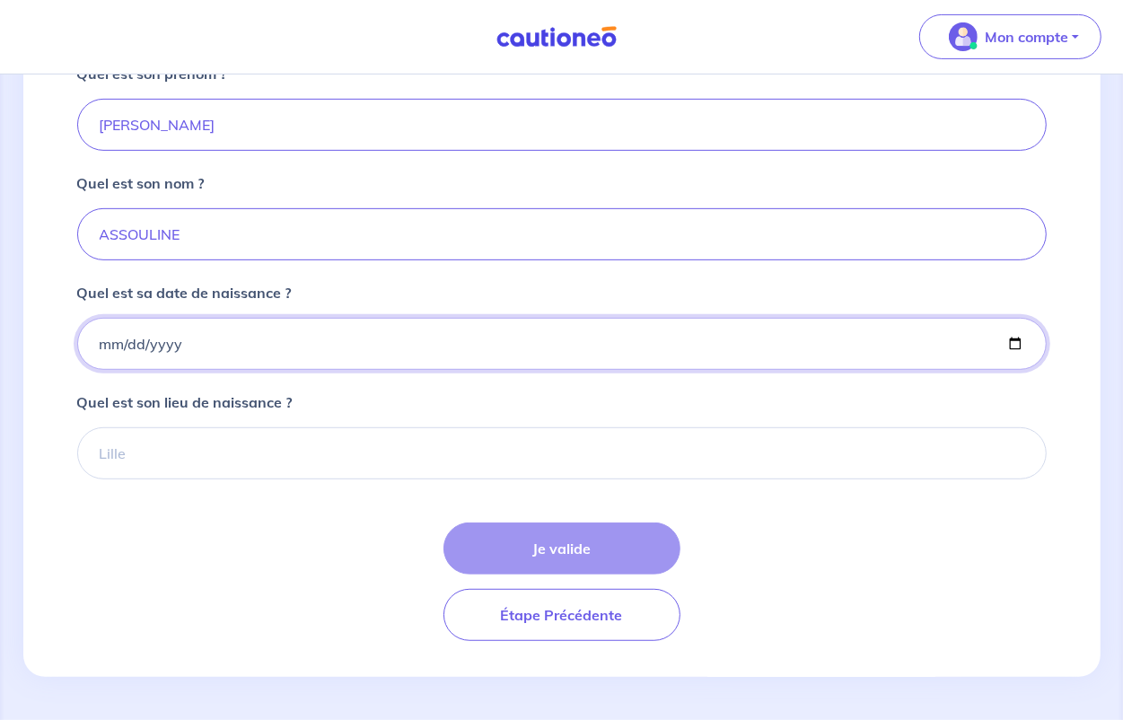
click at [176, 338] on input "Quel est sa date de naissance ?" at bounding box center [561, 344] width 969 height 52
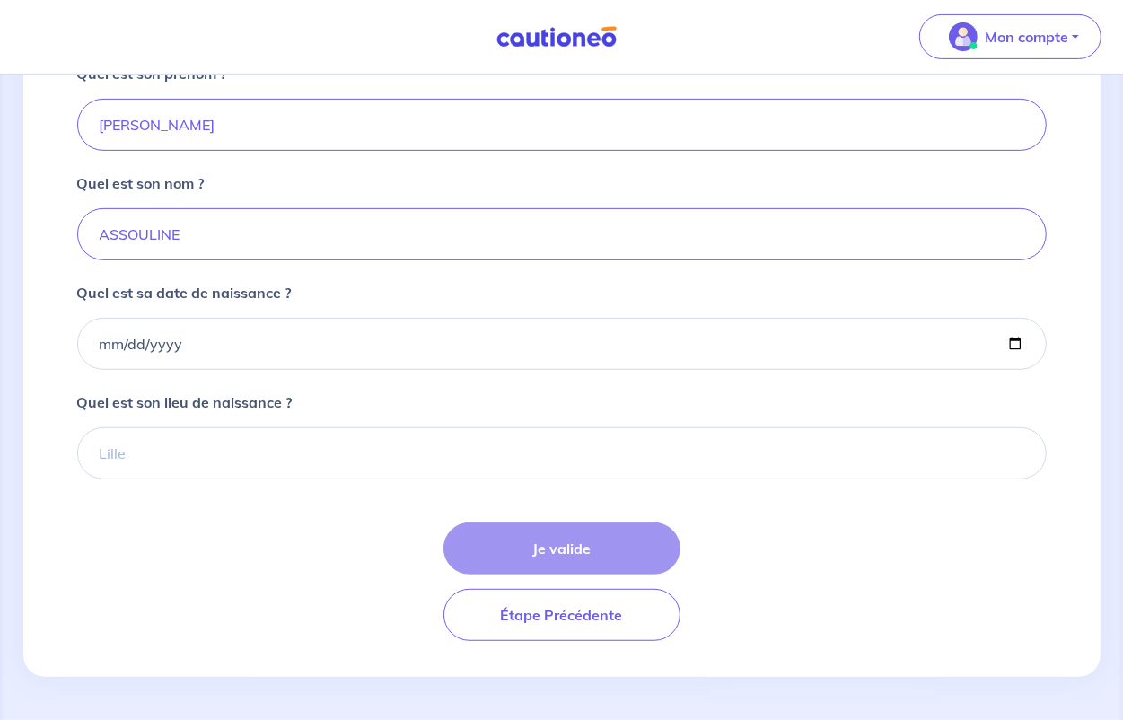
click at [220, 575] on div "Je valide Étape Précédente" at bounding box center [561, 581] width 969 height 118
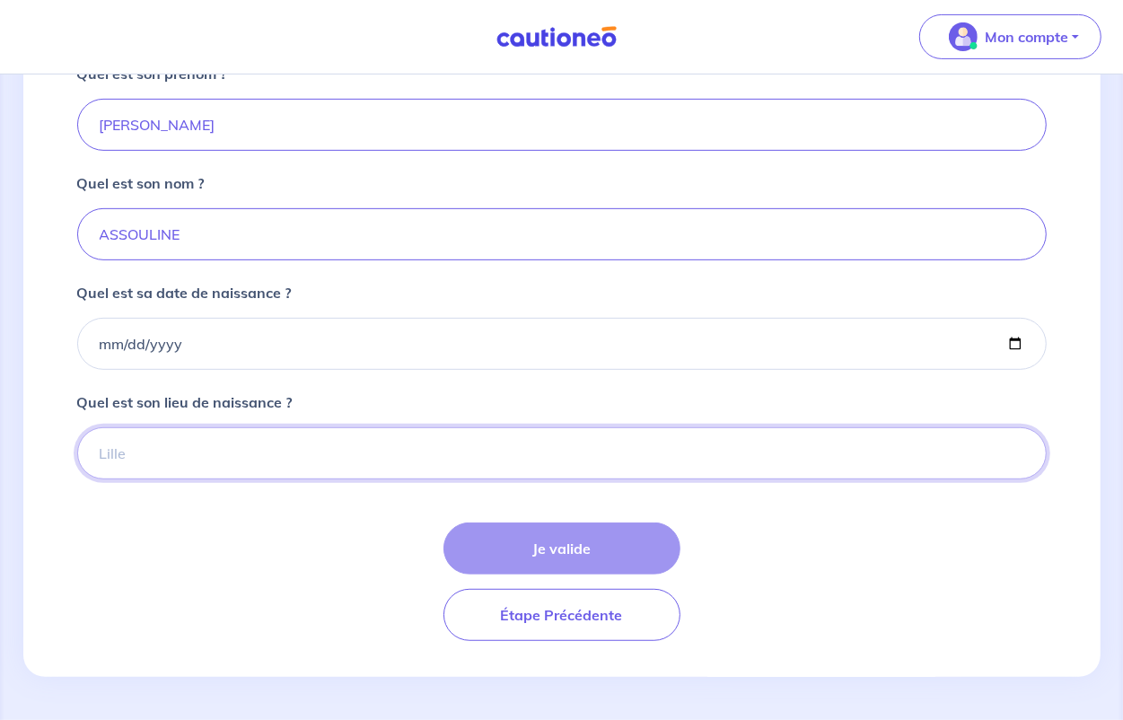
drag, startPoint x: 907, startPoint y: 463, endPoint x: 854, endPoint y: 444, distance: 56.2
click at [907, 463] on input "Quel est son lieu de naissance ?" at bounding box center [561, 453] width 969 height 52
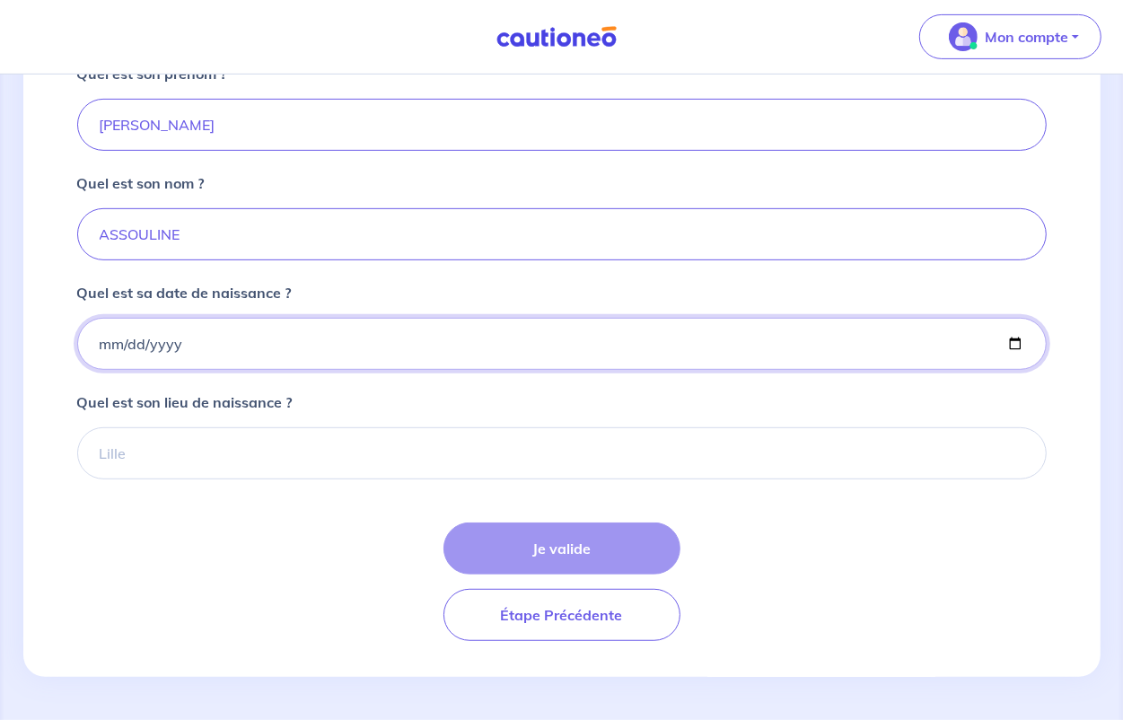
click at [119, 355] on input "Quel est sa date de naissance ?" at bounding box center [561, 344] width 969 height 52
click at [889, 492] on form "Quel est son prénom ? [PERSON_NAME] est son nom ? [PERSON_NAME] est sa date de …" at bounding box center [561, 352] width 969 height 578
click at [204, 343] on input "[DATE]" at bounding box center [561, 344] width 969 height 52
click at [196, 346] on input "[DATE]" at bounding box center [561, 344] width 969 height 52
click at [182, 346] on input "[DATE]" at bounding box center [561, 344] width 969 height 52
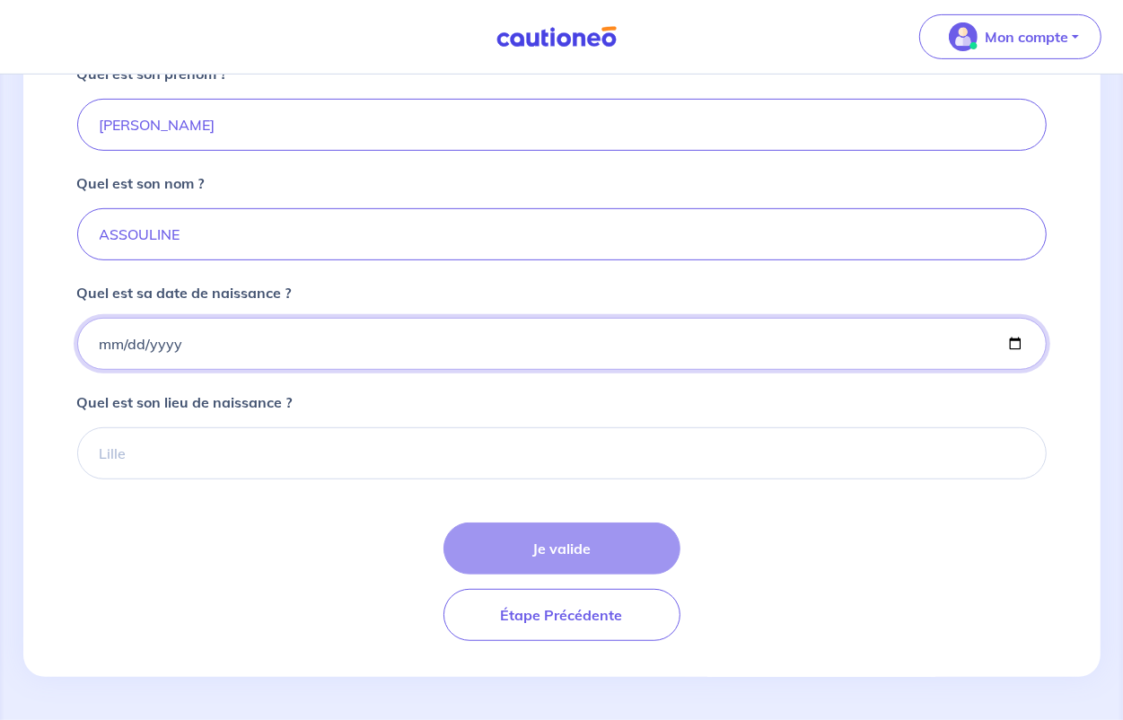
click at [175, 341] on input "[DATE]" at bounding box center [561, 344] width 969 height 52
type input "[DATE]"
drag, startPoint x: 782, startPoint y: 387, endPoint x: 750, endPoint y: 387, distance: 31.4
click at [782, 387] on form "Quel est son prénom ? [PERSON_NAME] est son nom ? [PERSON_NAME] est sa date de …" at bounding box center [561, 352] width 969 height 578
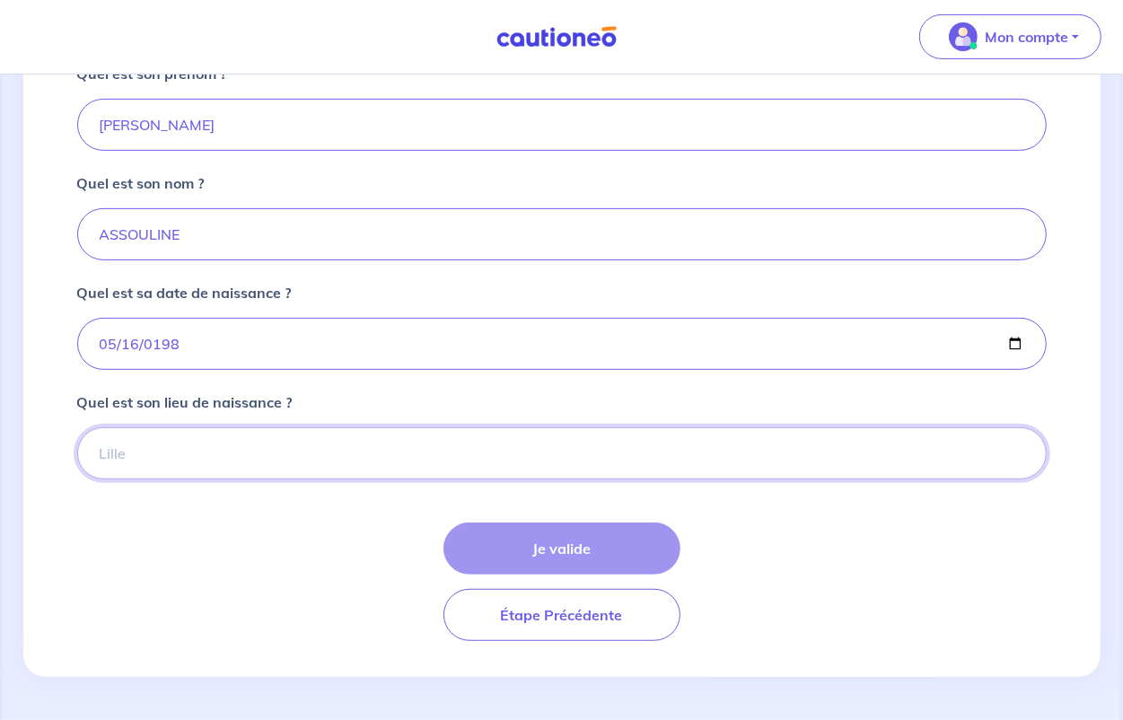
click at [223, 460] on input "Quel est son lieu de naissance ?" at bounding box center [561, 453] width 969 height 52
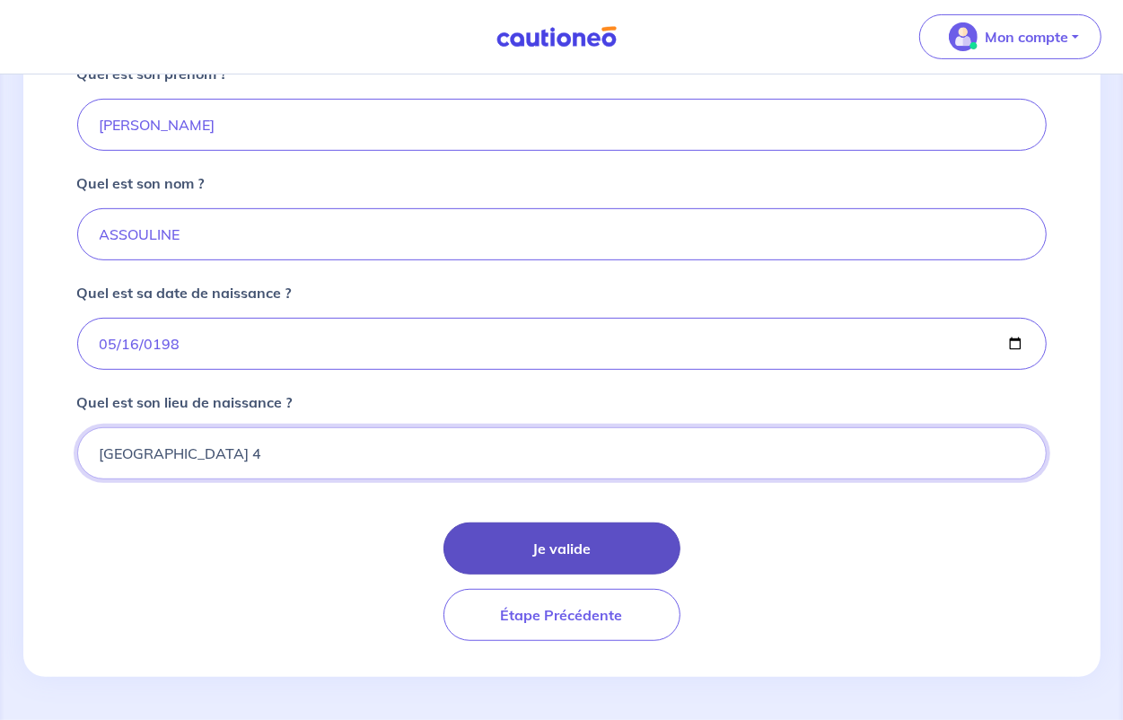
type input "[GEOGRAPHIC_DATA] 4"
click at [523, 550] on button "Je valide" at bounding box center [561, 548] width 237 height 52
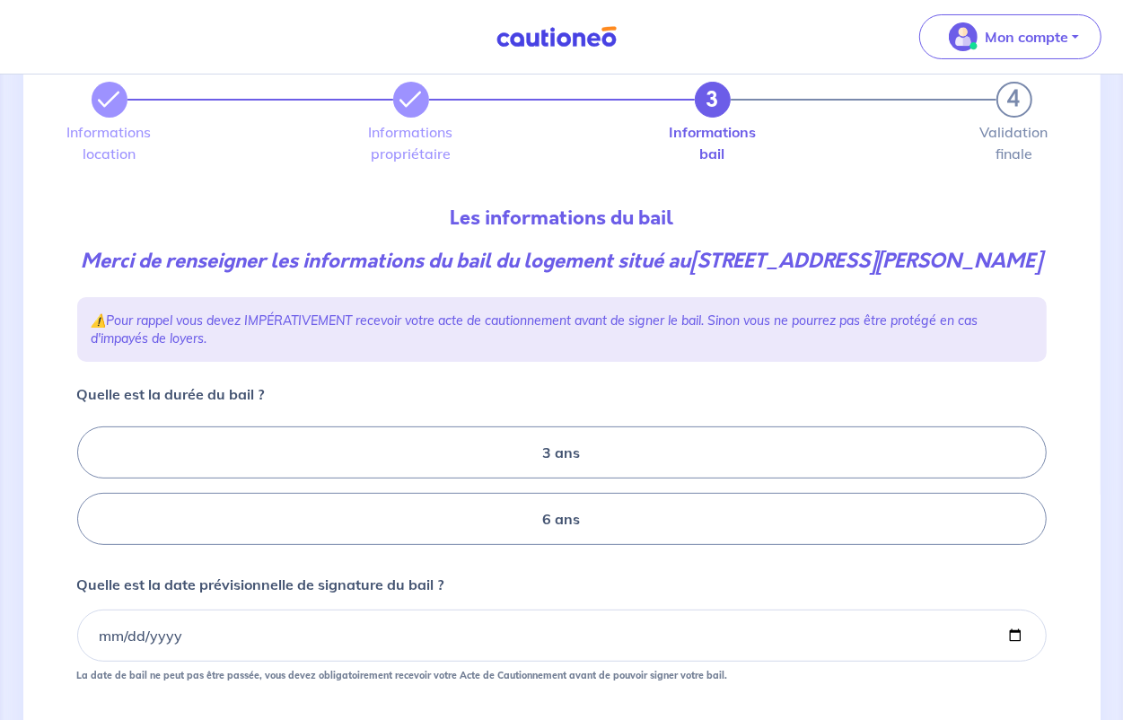
scroll to position [112, 0]
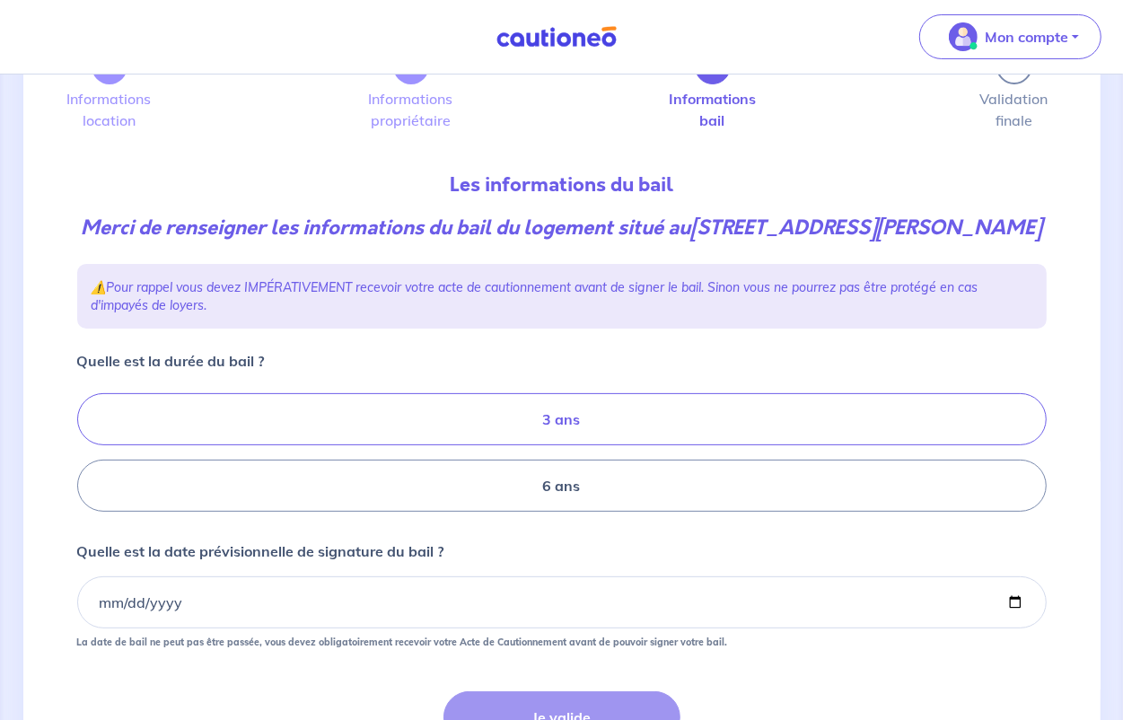
click at [580, 445] on label "3 ans" at bounding box center [561, 419] width 969 height 52
click at [89, 459] on input "3 ans" at bounding box center [83, 453] width 12 height 12
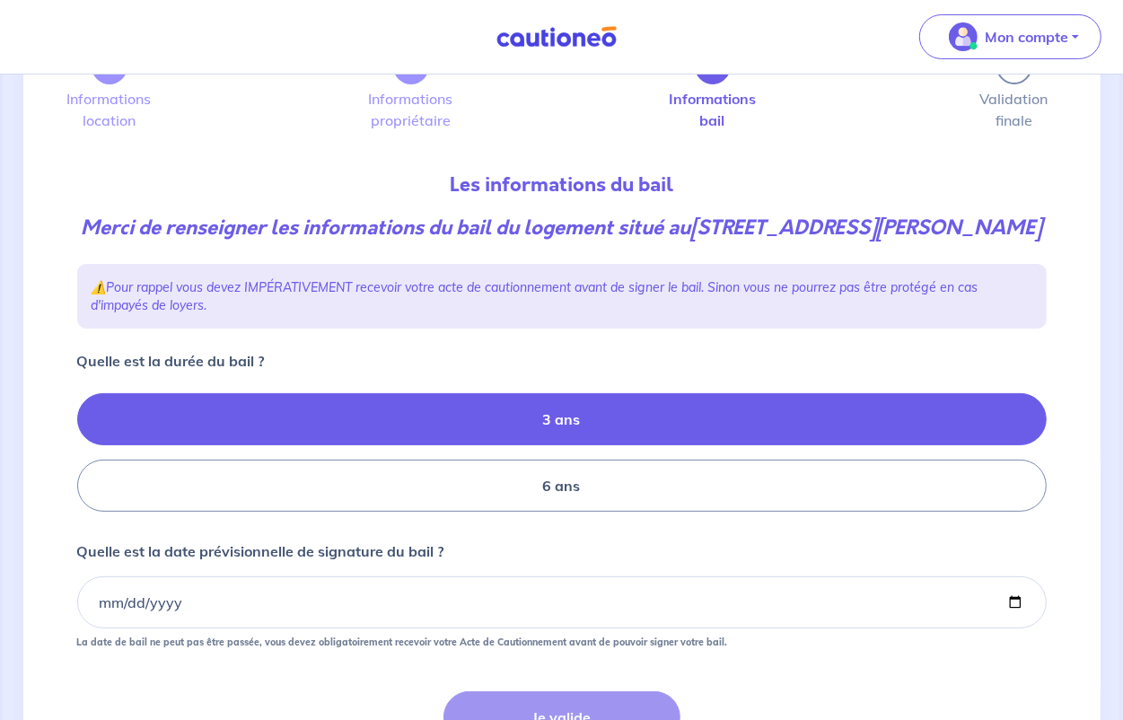
radio input "true"
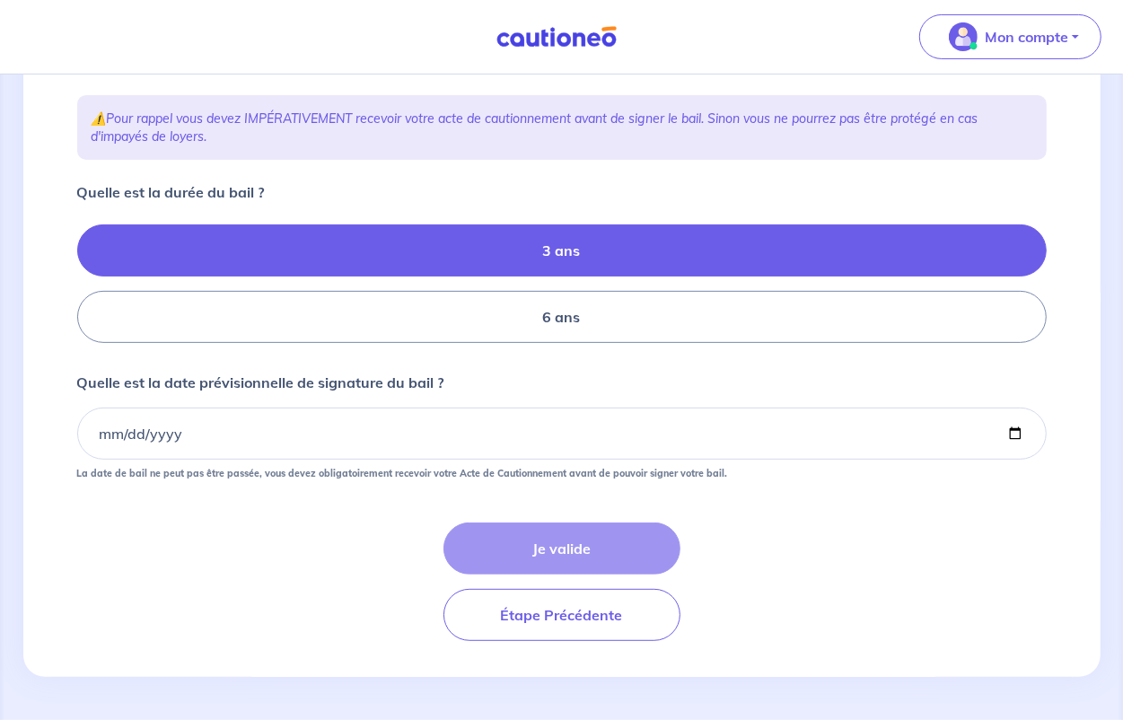
scroll to position [311, 0]
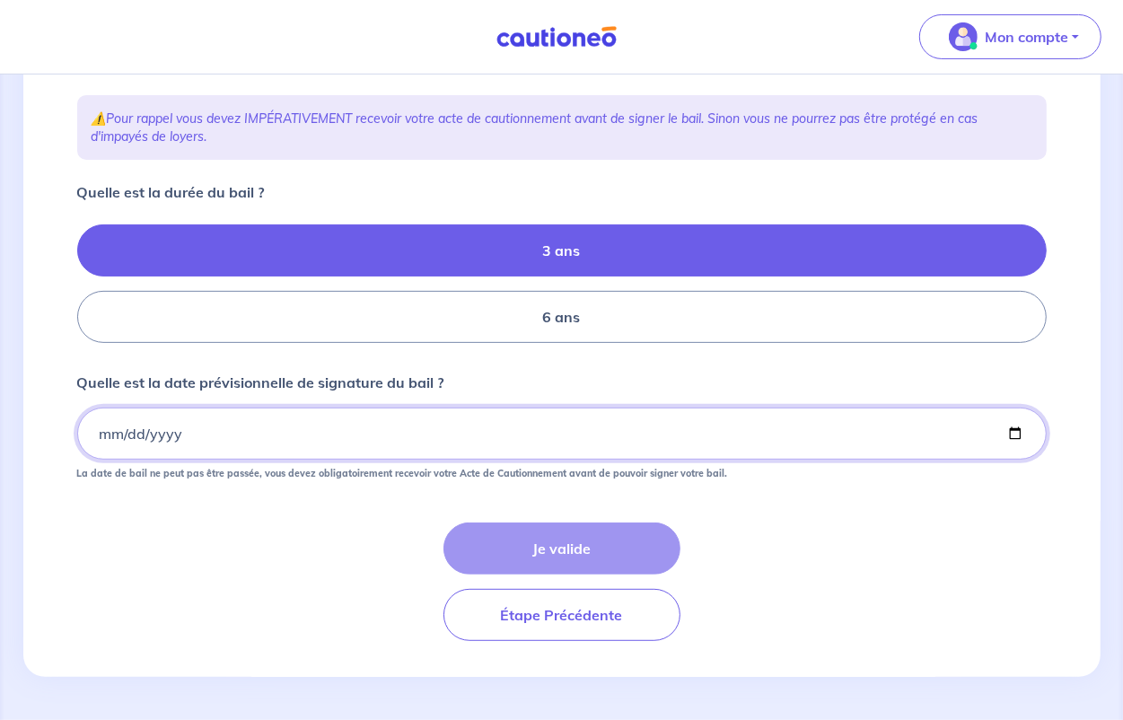
click at [195, 431] on input "Quelle est la date prévisionnelle de signature du bail ?" at bounding box center [561, 433] width 969 height 52
click at [169, 435] on input "Quelle est la date prévisionnelle de signature du bail ?" at bounding box center [561, 433] width 969 height 52
drag, startPoint x: 181, startPoint y: 432, endPoint x: 29, endPoint y: 438, distance: 152.7
click at [29, 438] on div "3 4 Informations location Informations propriétaire Informations bail Validatio…" at bounding box center [561, 257] width 1077 height 840
click at [90, 432] on input "Quelle est la date prévisionnelle de signature du bail ?" at bounding box center [561, 433] width 969 height 52
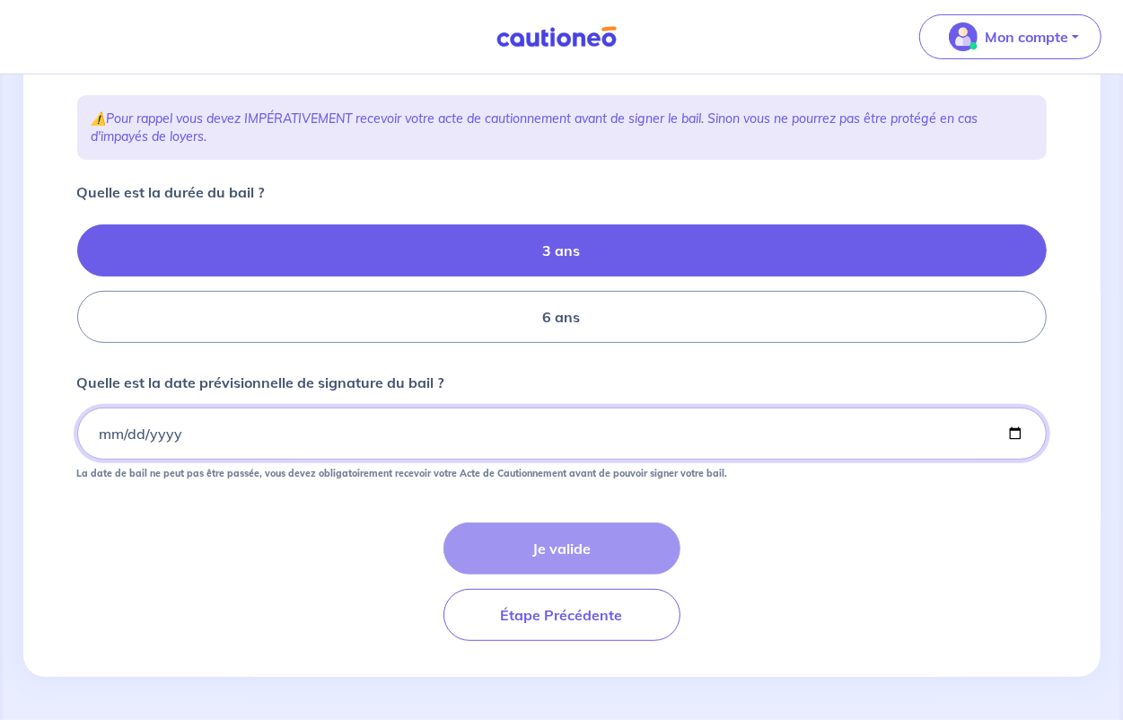
click at [118, 434] on input "Quelle est la date prévisionnelle de signature du bail ?" at bounding box center [561, 433] width 969 height 52
click at [142, 422] on input "Quelle est la date prévisionnelle de signature du bail ?" at bounding box center [561, 433] width 969 height 52
drag, startPoint x: 85, startPoint y: 423, endPoint x: 108, endPoint y: 440, distance: 28.2
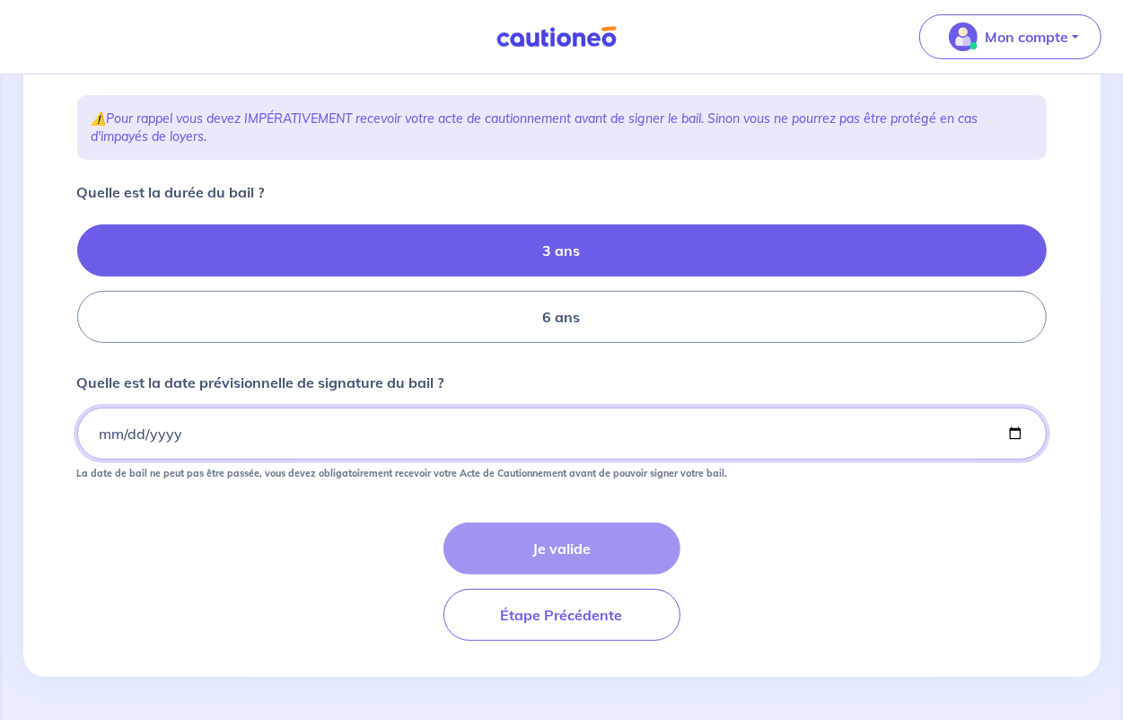
click at [87, 427] on input "Quelle est la date prévisionnelle de signature du bail ?" at bounding box center [561, 433] width 969 height 52
click at [109, 437] on input "Quelle est la date prévisionnelle de signature du bail ?" at bounding box center [561, 433] width 969 height 52
click at [104, 423] on input "Quelle est la date prévisionnelle de signature du bail ?" at bounding box center [561, 433] width 969 height 52
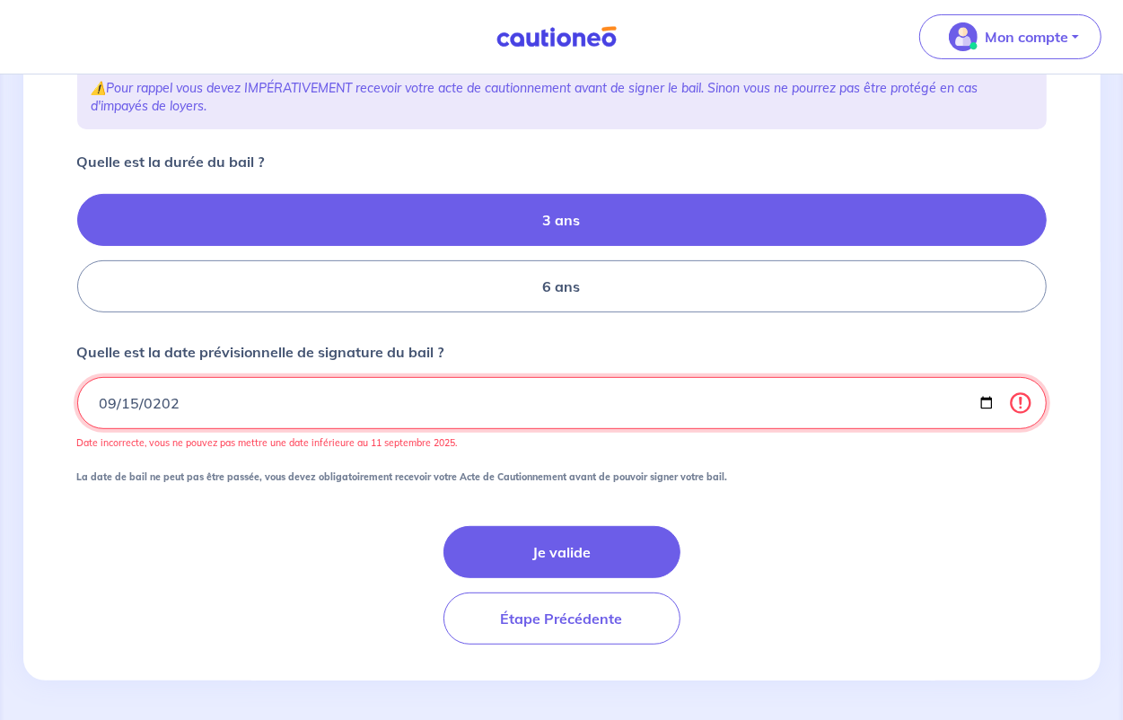
type input "[DATE]"
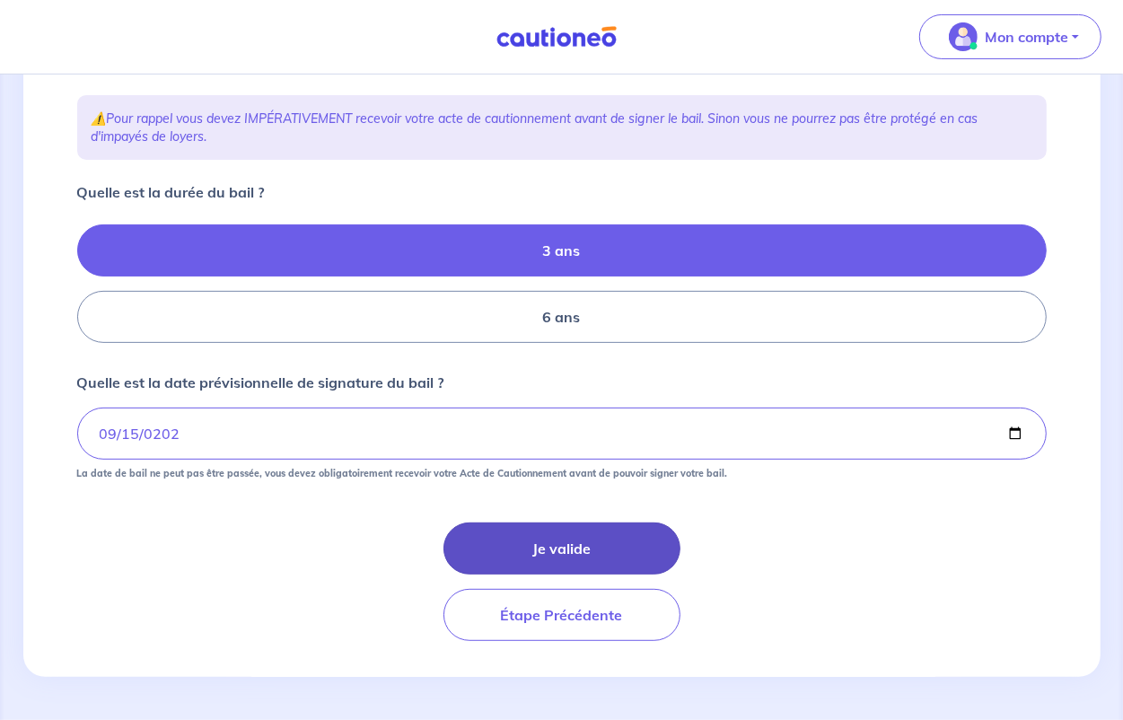
click at [545, 550] on button "Je valide" at bounding box center [561, 548] width 237 height 52
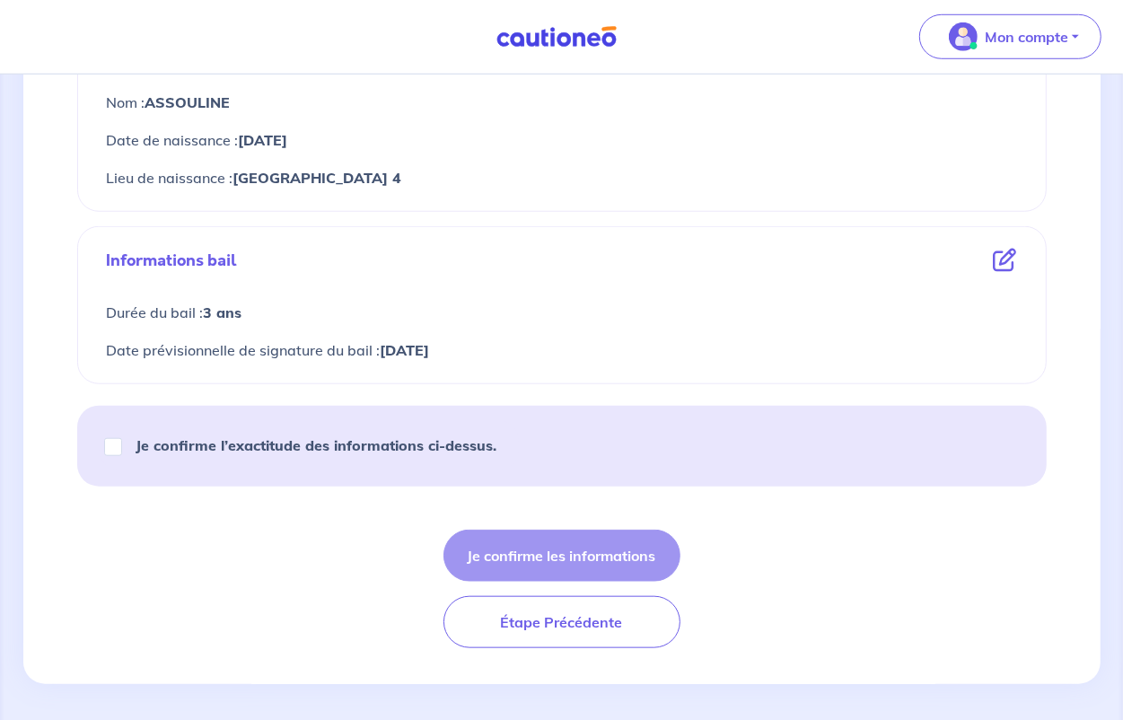
scroll to position [938, 0]
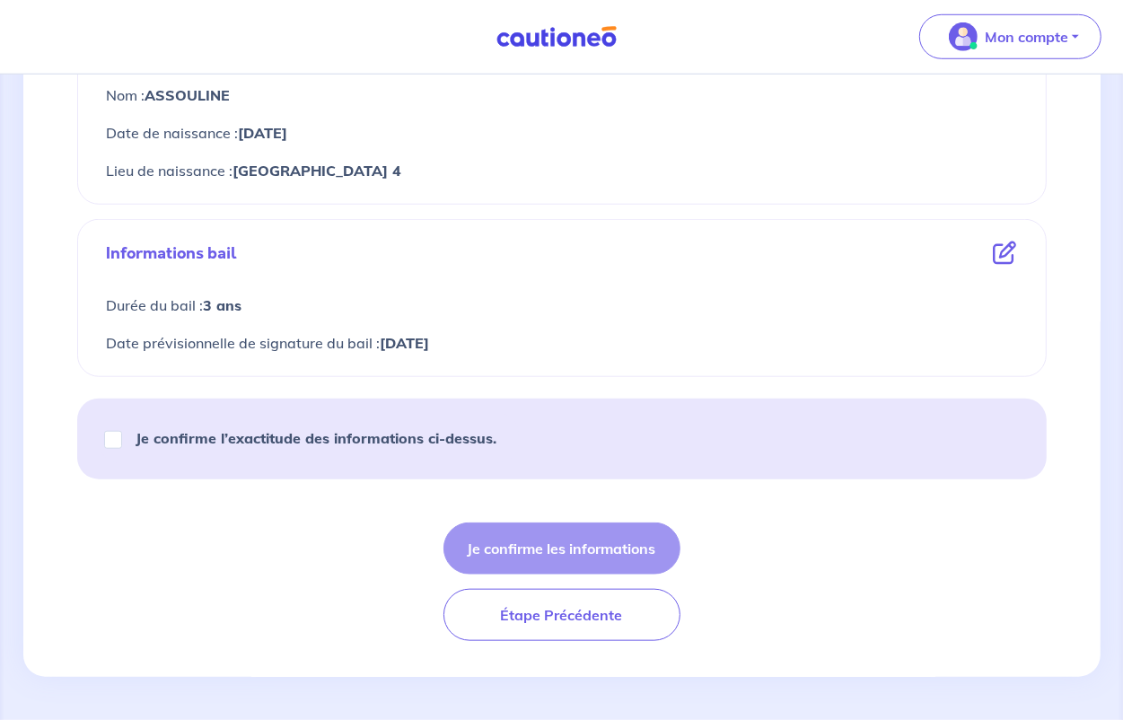
click at [247, 434] on strong "Je confirme l’exactitude des informations ci-dessus." at bounding box center [316, 438] width 361 height 18
click at [122, 434] on input "Je confirme l’exactitude des informations ci-dessus." at bounding box center [113, 440] width 18 height 18
checkbox input "true"
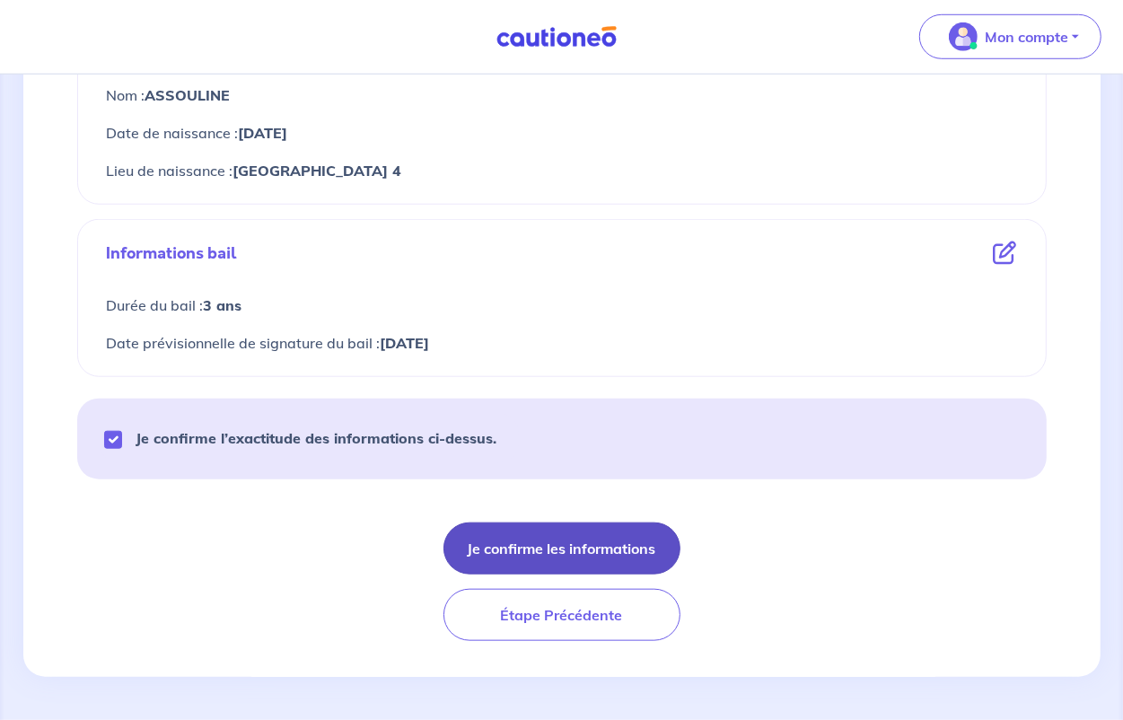
click at [633, 546] on button "Je confirme les informations" at bounding box center [561, 548] width 237 height 52
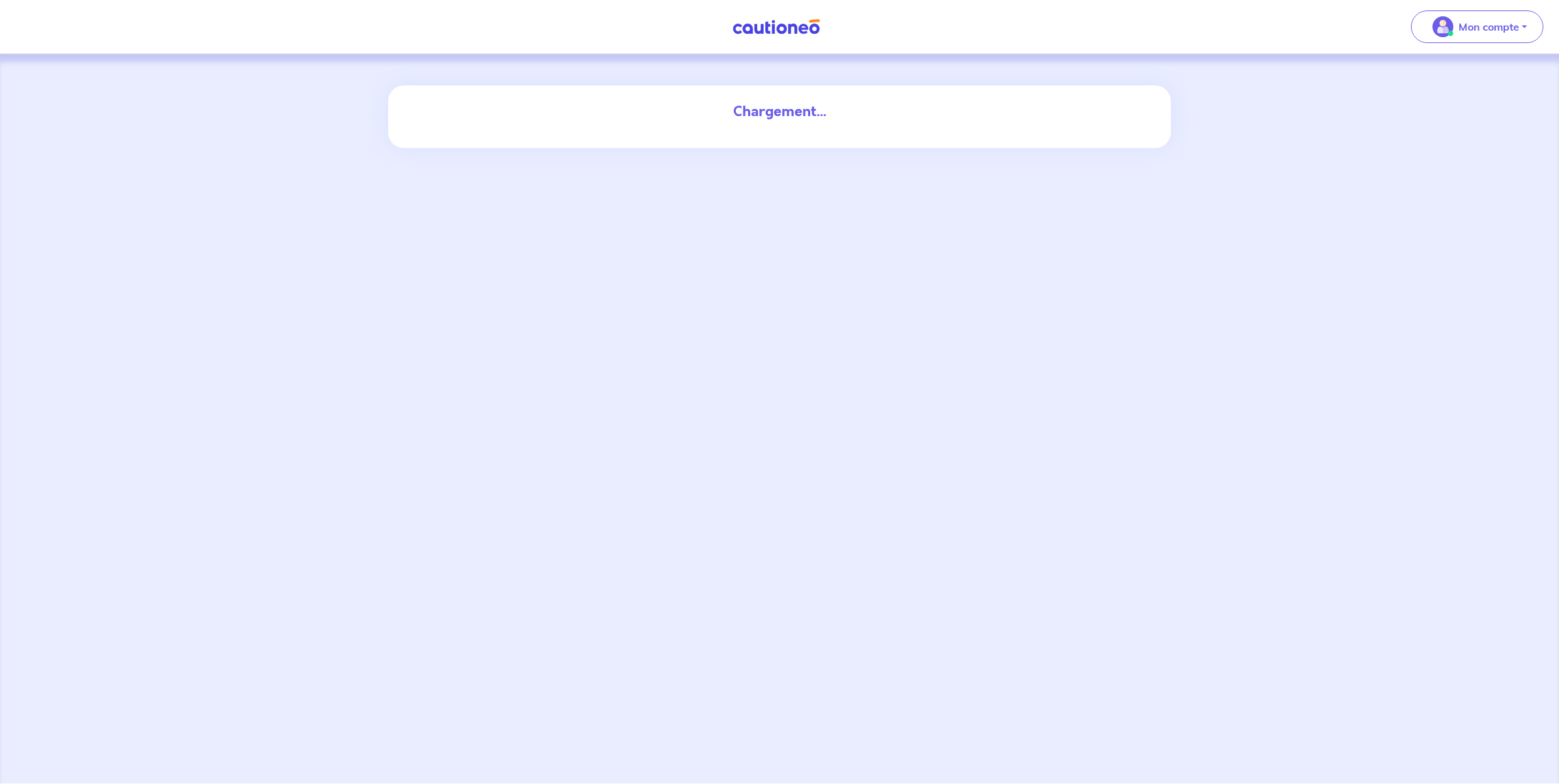
click at [828, 436] on div "Chargement..." at bounding box center [779, 418] width 1559 height 729
click at [828, 169] on div "Chargement..." at bounding box center [779, 418] width 1559 height 729
